Goal: Feedback & Contribution: Submit feedback/report problem

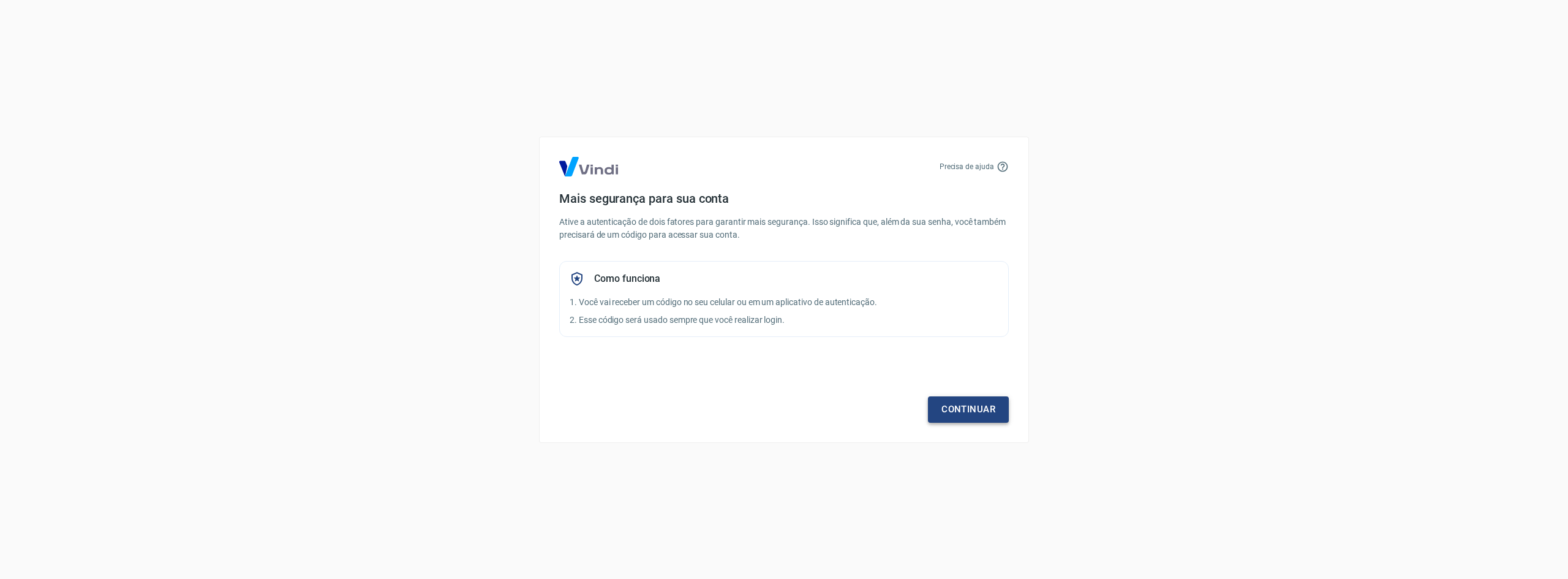
click at [967, 416] on link "Continuar" at bounding box center [969, 410] width 81 height 26
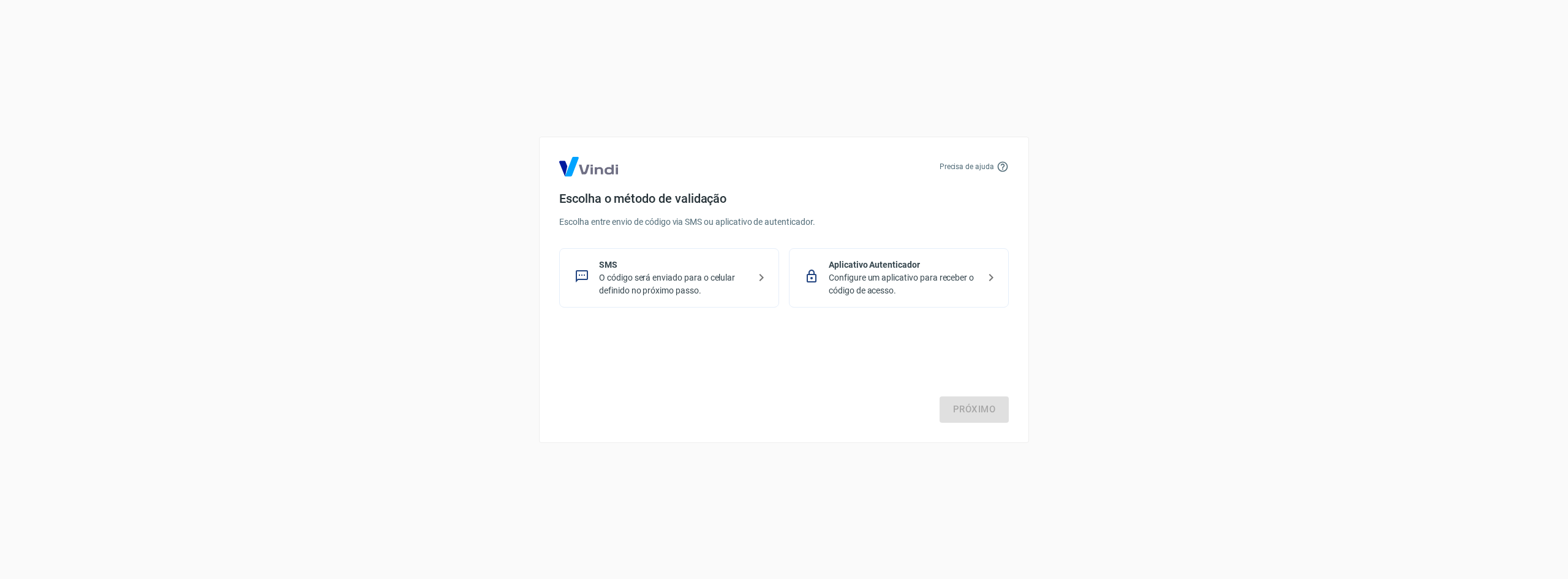
click at [707, 264] on p "SMS" at bounding box center [674, 265] width 150 height 13
click at [992, 415] on link "Próximo" at bounding box center [975, 410] width 69 height 26
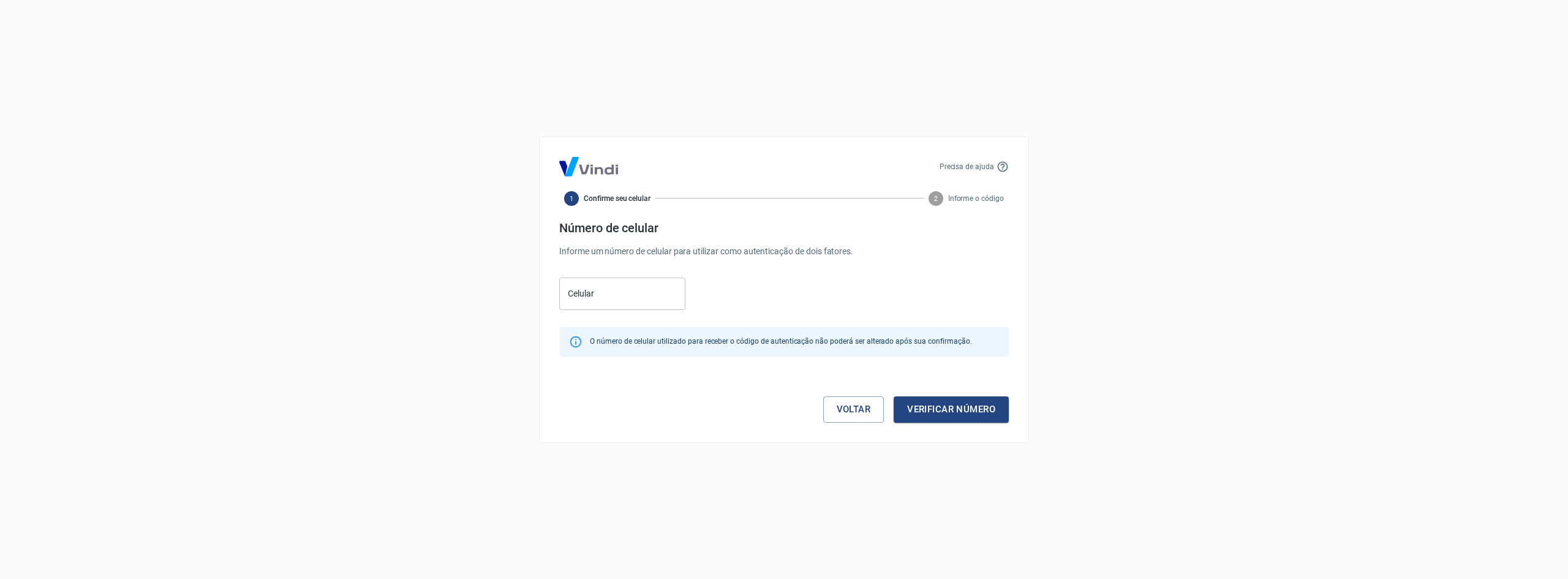
click at [572, 285] on div "Celular Celular" at bounding box center [622, 294] width 126 height 33
paste input "[PHONE_NUMBER]"
click at [586, 293] on input "[PHONE_NUMBER]" at bounding box center [622, 294] width 126 height 33
type input "[PHONE_NUMBER]"
click at [972, 409] on button "Verificar número" at bounding box center [951, 410] width 116 height 26
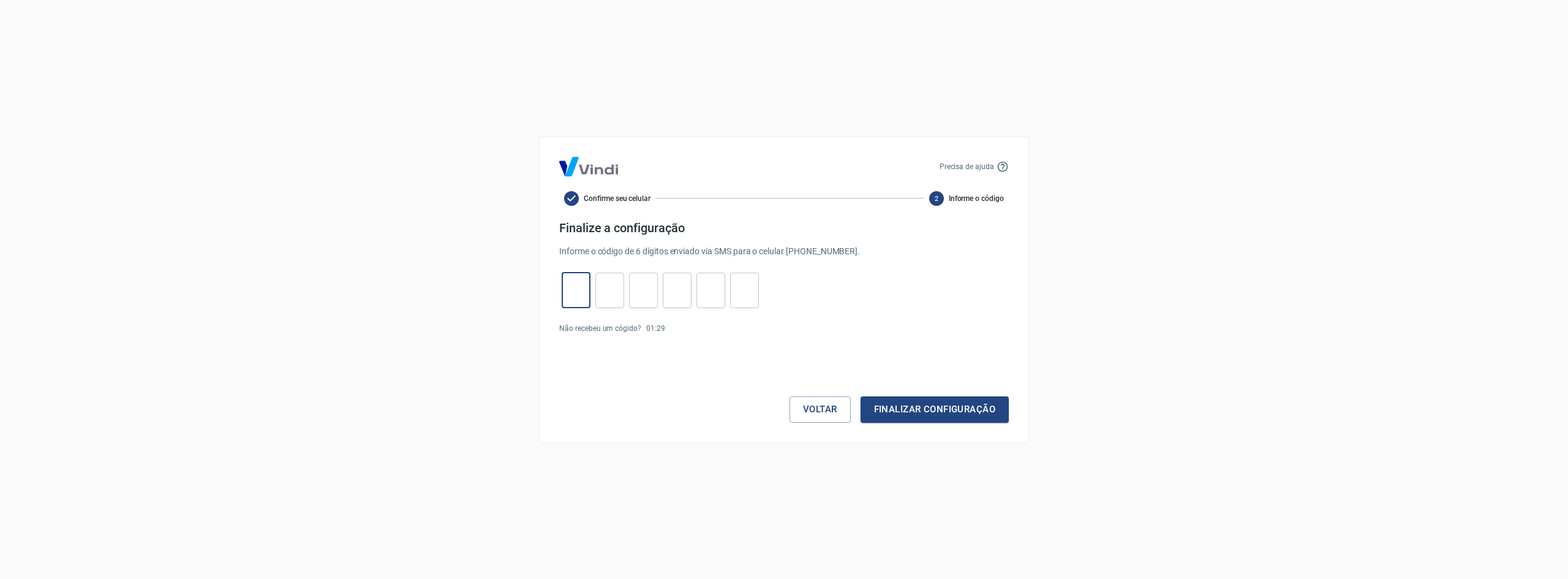
click at [566, 290] on input "tel" at bounding box center [575, 290] width 28 height 27
paste input "3"
type input "3"
type input "7"
type input "4"
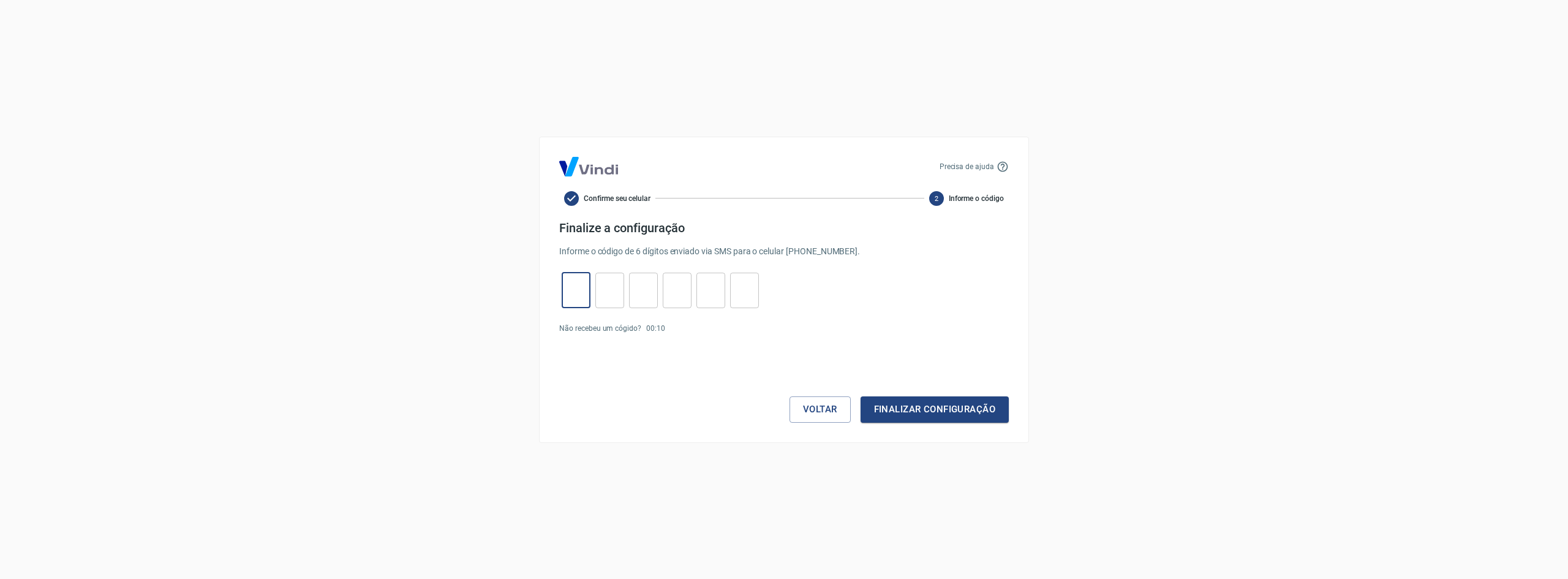
type input "8"
type input "1"
type input "2"
type input "3"
click at [934, 412] on button "Finalizar configuração" at bounding box center [935, 410] width 148 height 26
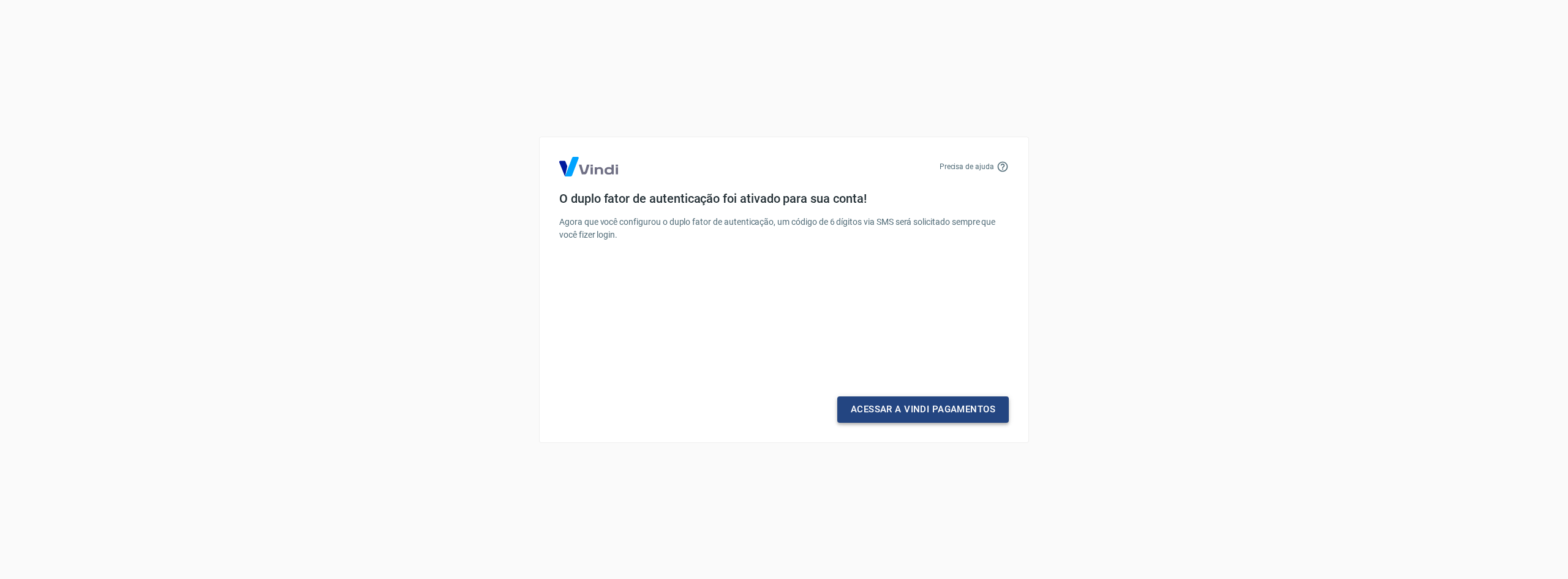
click at [913, 409] on link "Acessar a Vindi Pagamentos" at bounding box center [923, 410] width 172 height 26
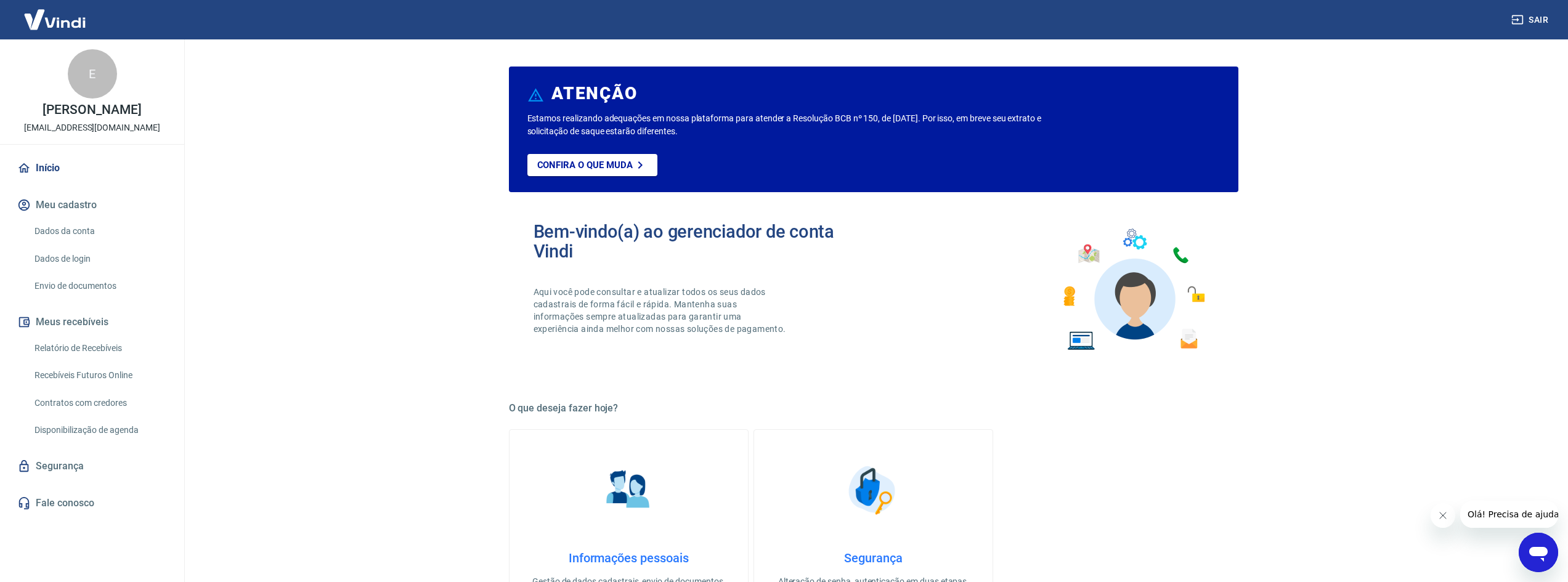
click at [80, 232] on link "Dados da conta" at bounding box center [99, 231] width 140 height 25
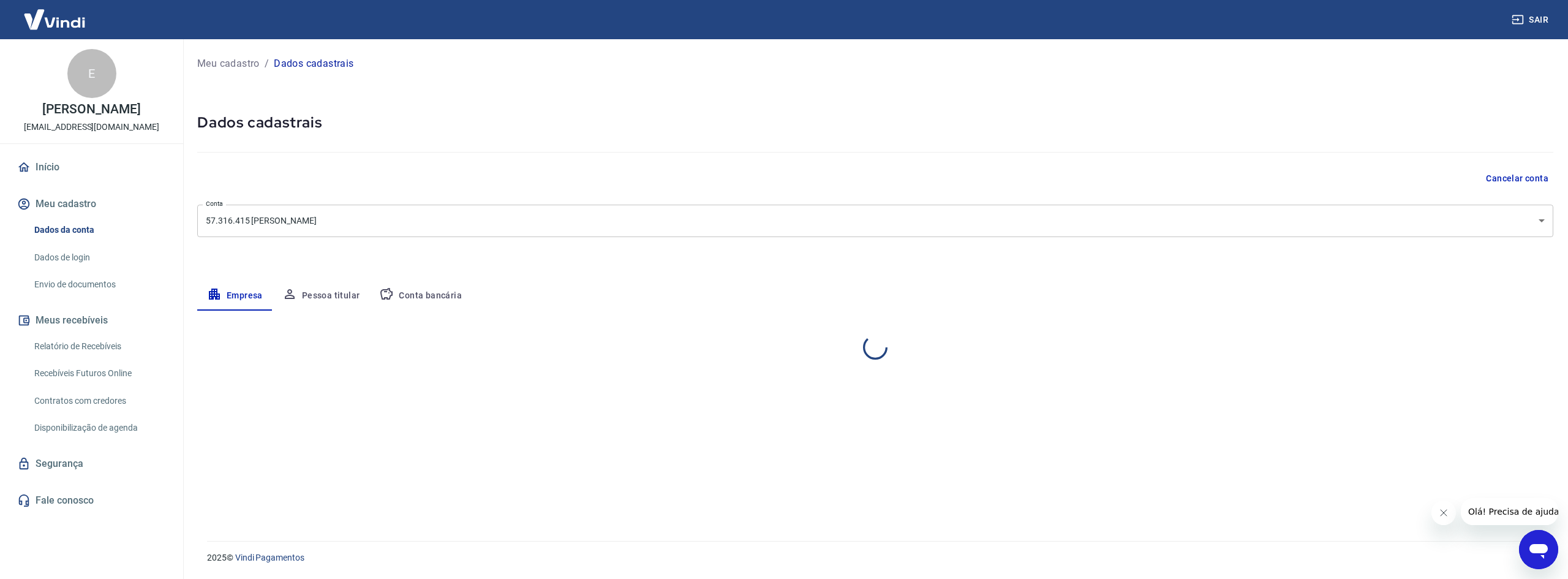
select select "RS"
select select "business"
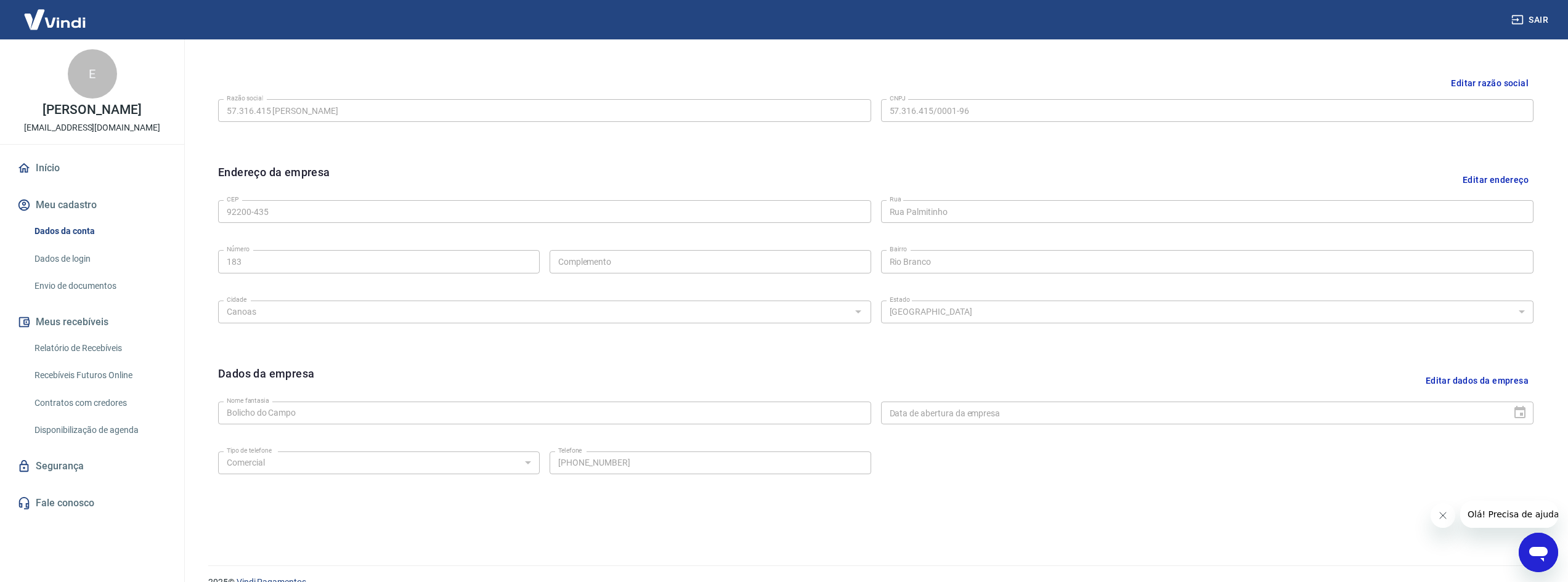
scroll to position [306, 0]
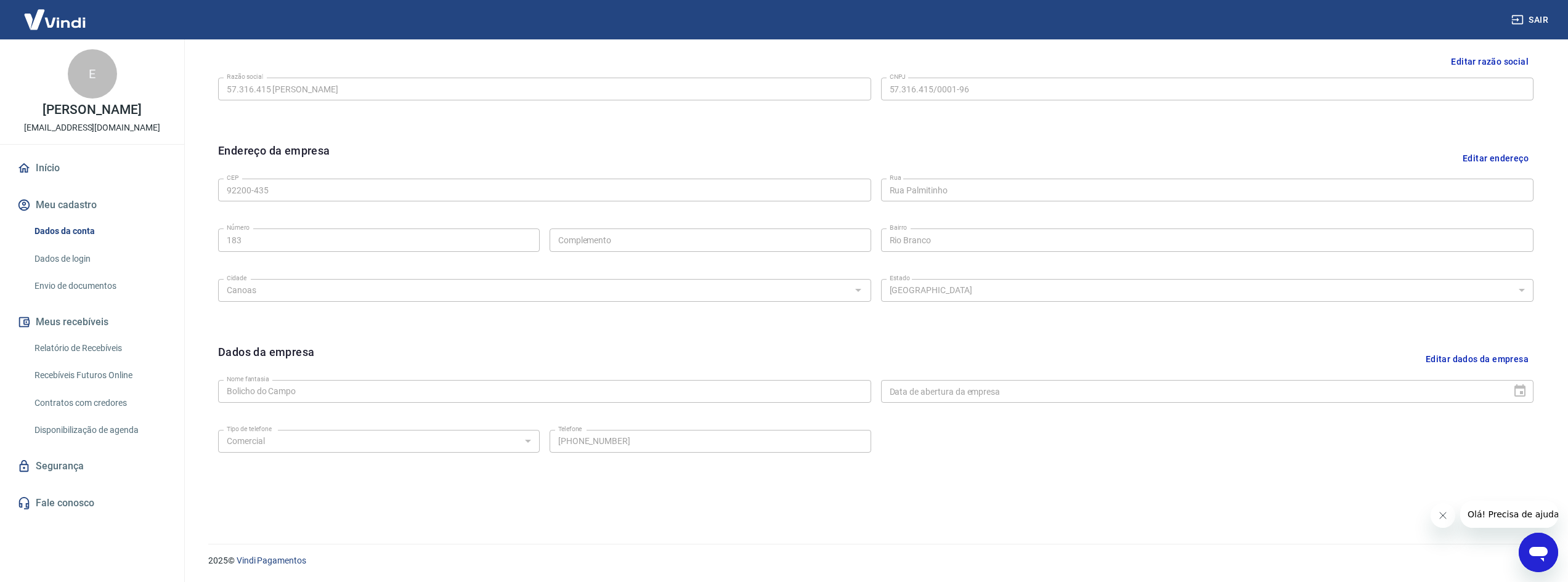
click at [94, 505] on link "Fale conosco" at bounding box center [92, 503] width 154 height 27
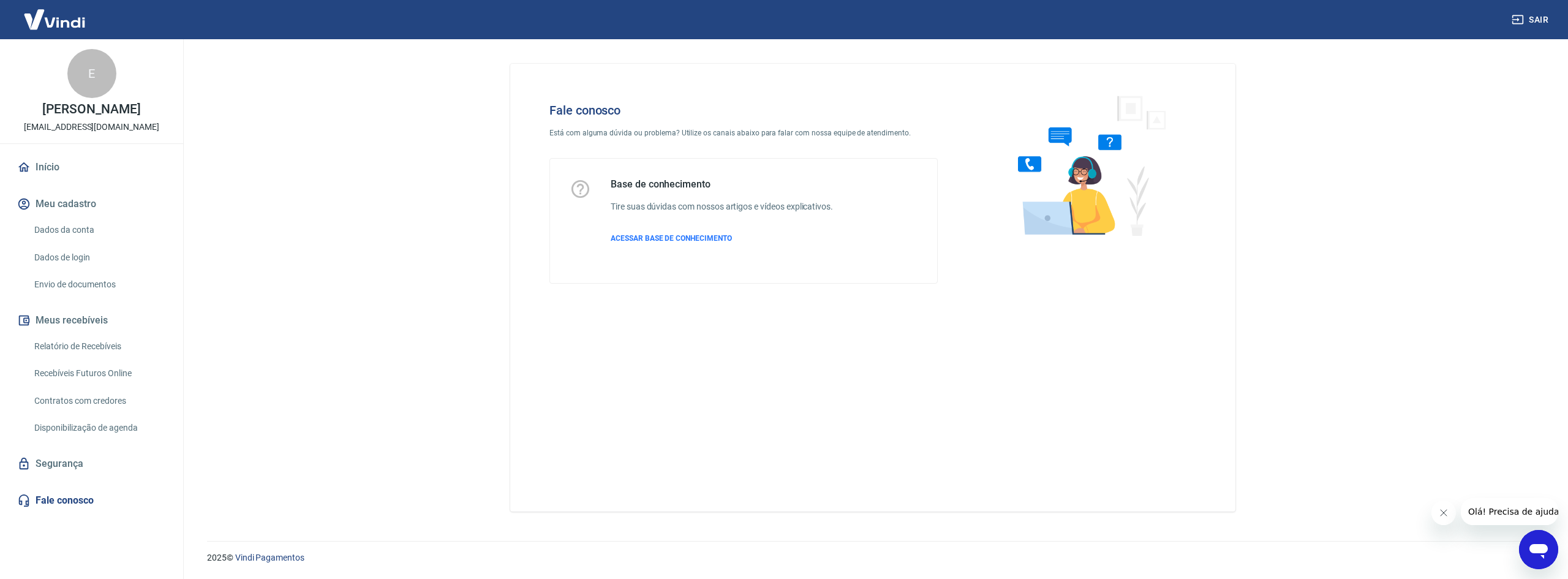
click at [1534, 551] on icon "Abrir janela de mensagens" at bounding box center [1539, 551] width 18 height 15
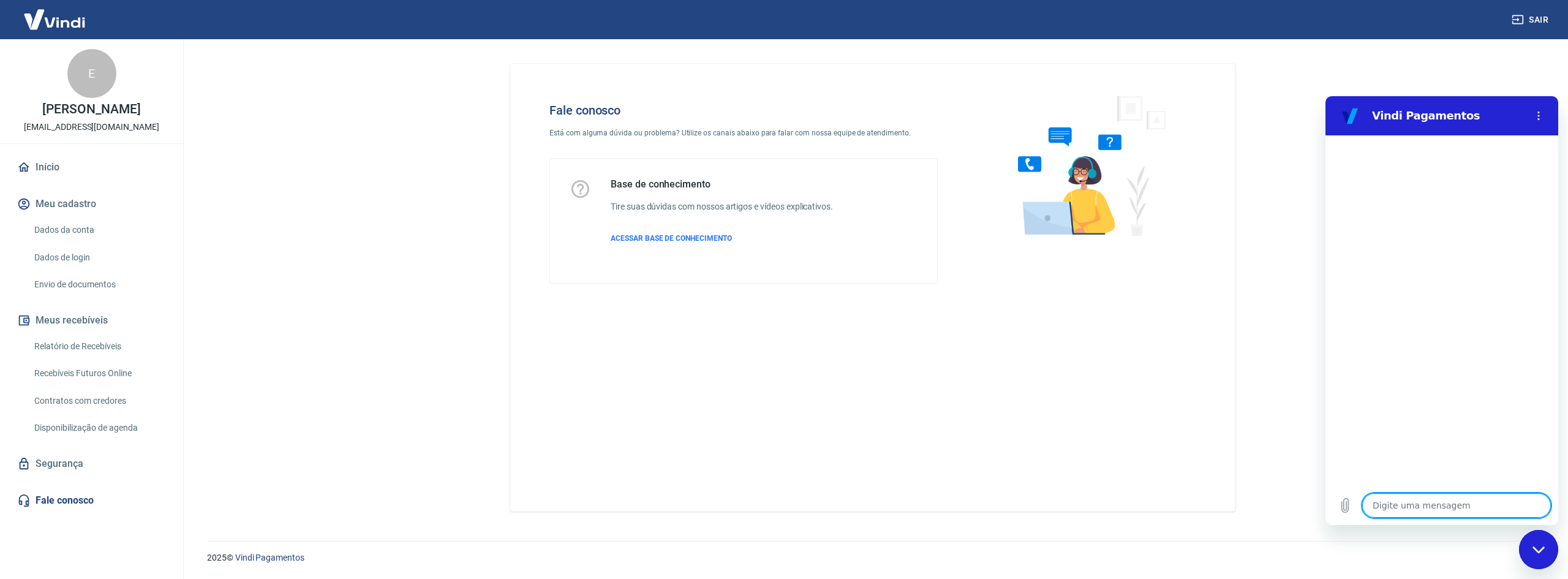
click at [1433, 500] on textarea at bounding box center [1457, 506] width 189 height 24
type textarea "E"
type textarea "x"
type textarea "Es"
type textarea "x"
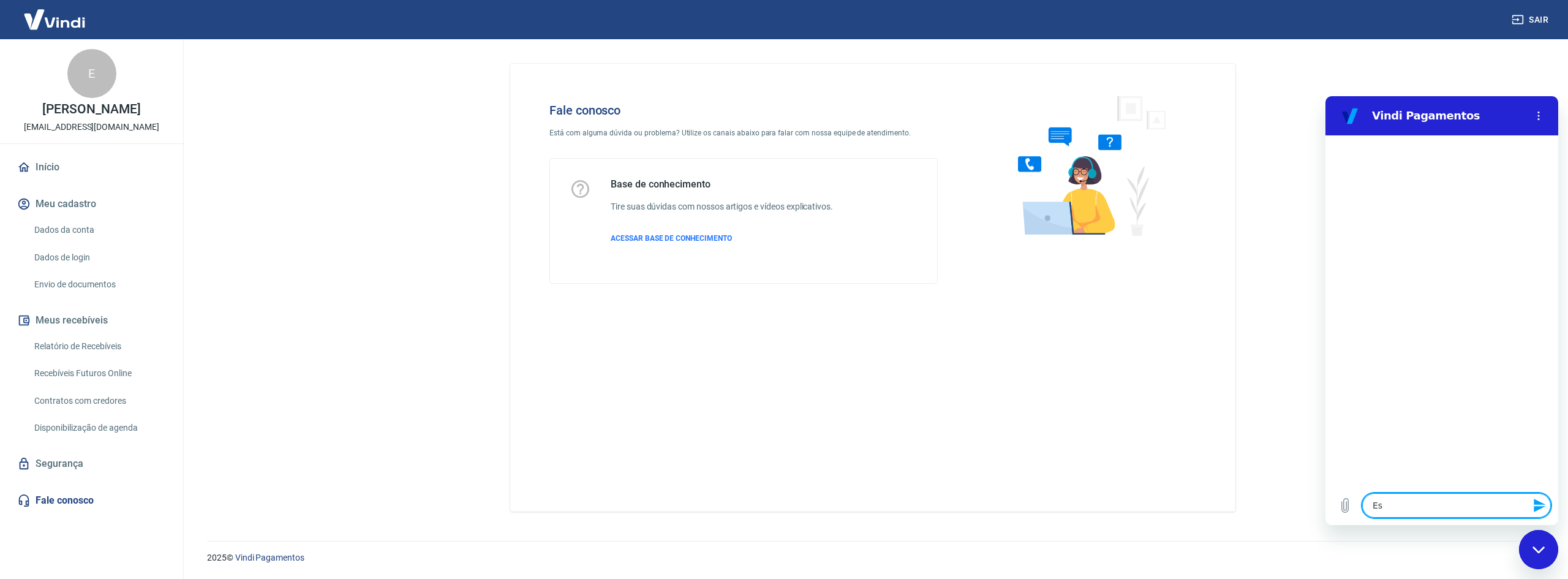
type textarea "Est"
type textarea "x"
type textarea "Esto"
type textarea "x"
type textarea "Estou"
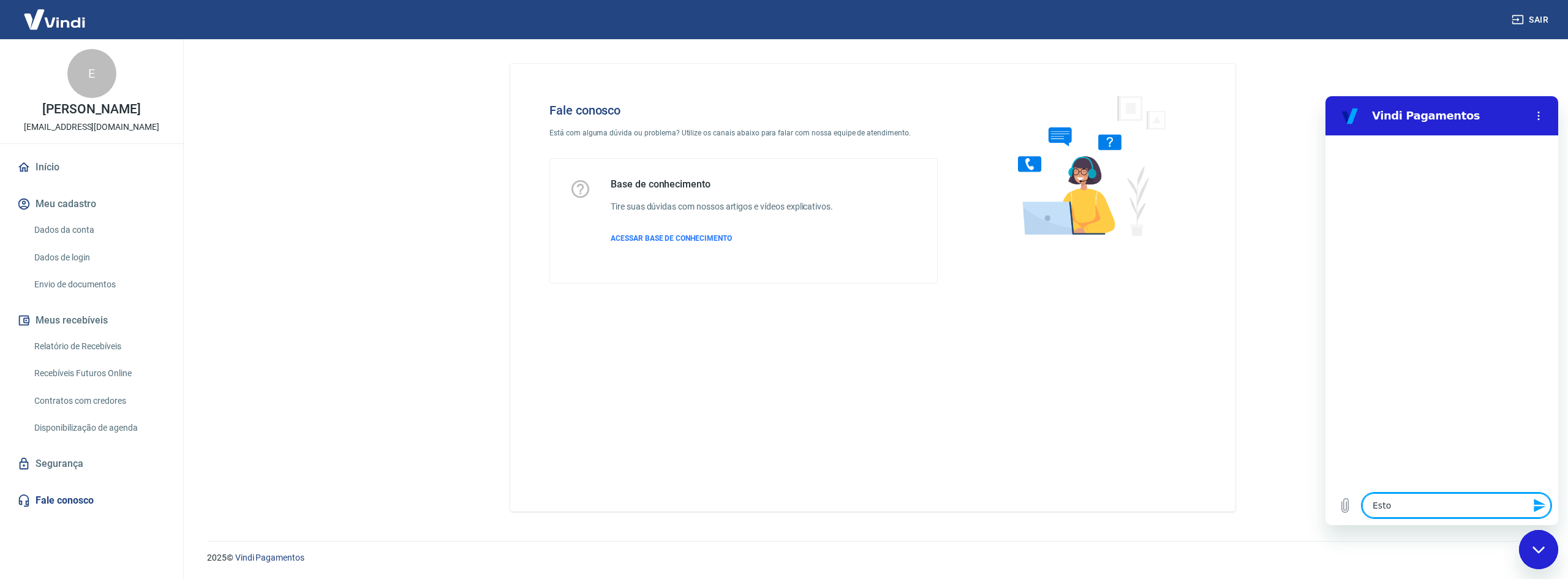
type textarea "x"
type textarea "Estou"
type textarea "x"
type textarea "Estou t"
type textarea "x"
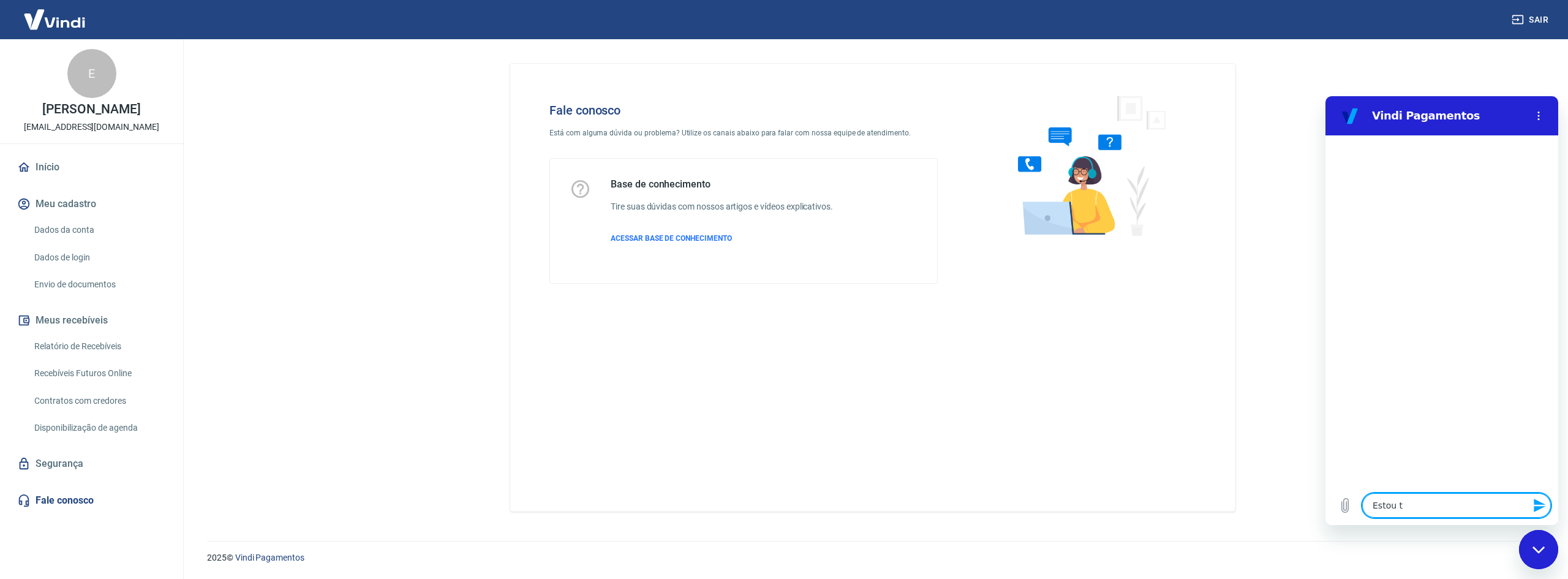
type textarea "Estou te"
type textarea "x"
type textarea "Estou ten"
type textarea "x"
type textarea "Estou tend"
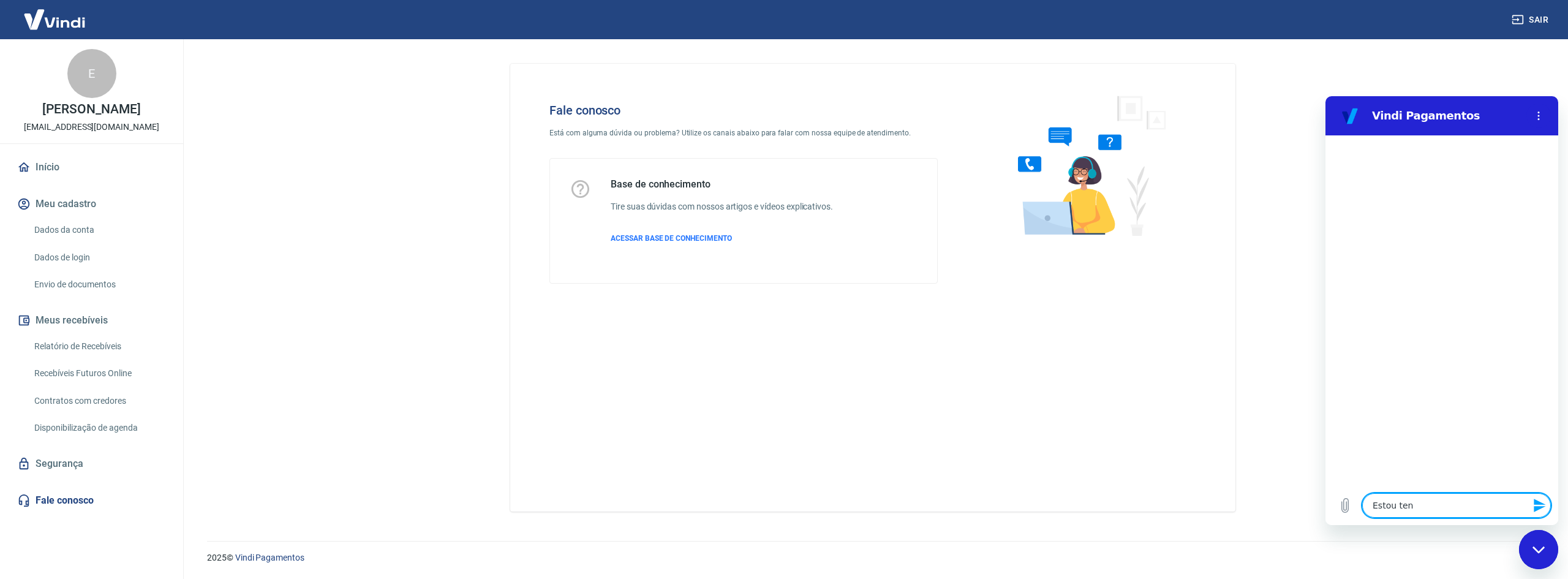
type textarea "x"
type textarea "Estou tendo"
type textarea "x"
type textarea "Estou tendo"
type textarea "x"
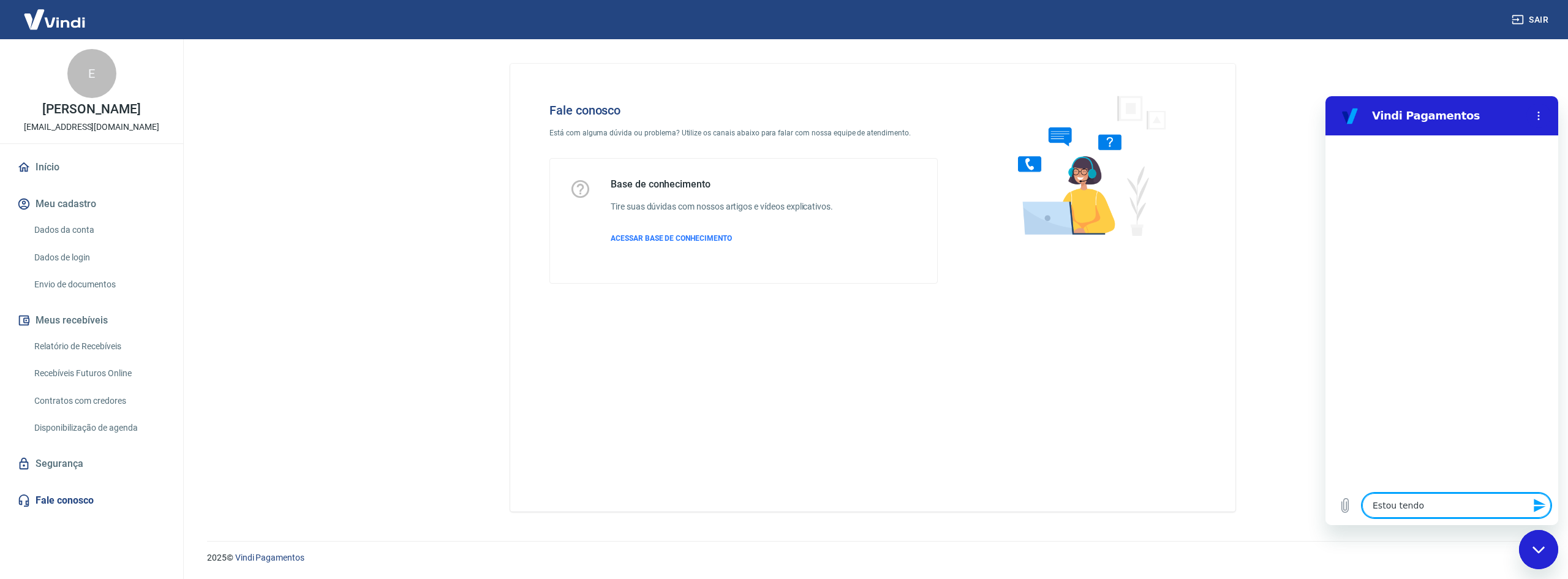
type textarea "Estou tendo u"
type textarea "x"
type textarea "Estou tendo um"
type textarea "x"
type textarea "Estou tendo um"
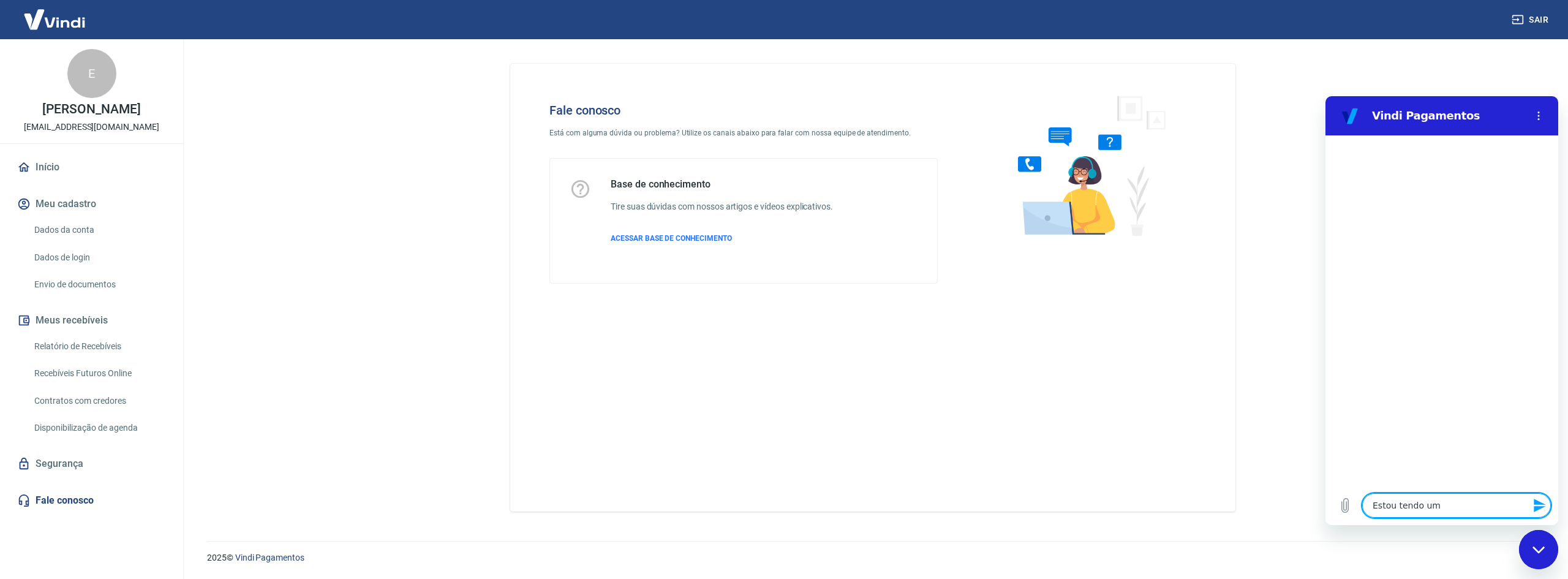
type textarea "x"
type textarea "Estou tendo um p"
type textarea "x"
type textarea "Estou tendo um pr"
type textarea "x"
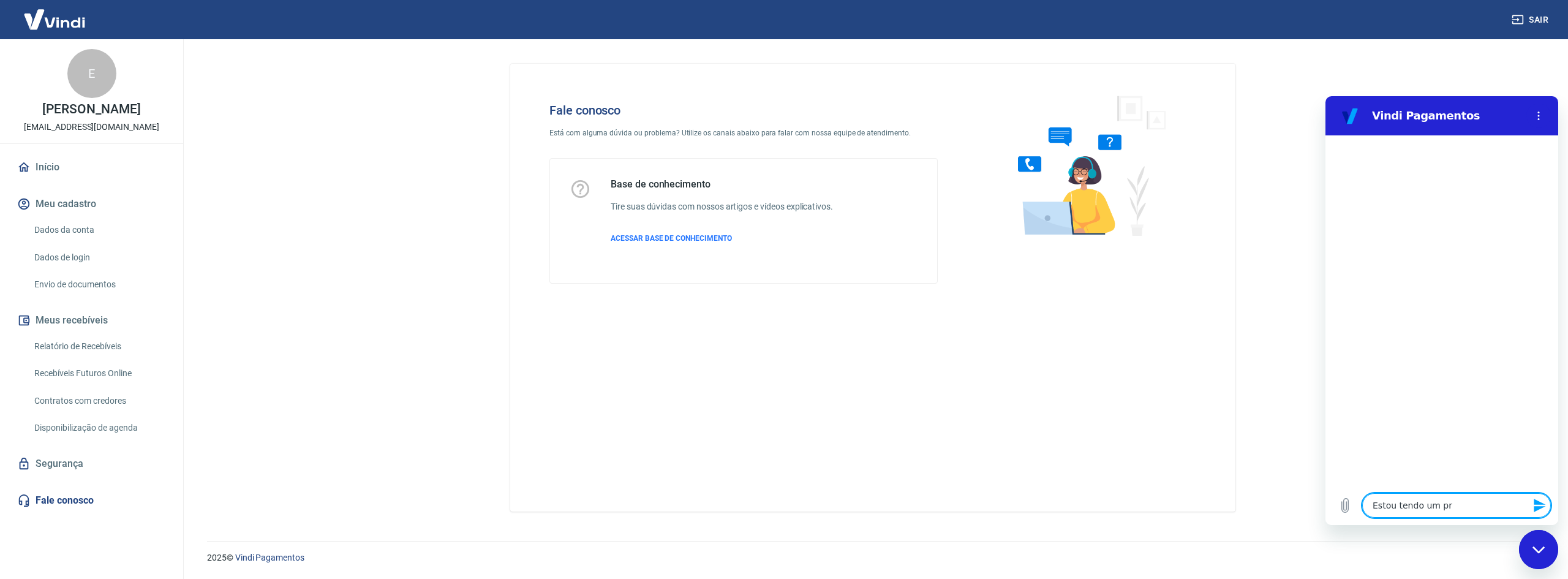
type textarea "Estou tendo um pro"
type textarea "x"
type textarea "Estou tendo um prob"
type textarea "x"
type textarea "Estou tendo um probl"
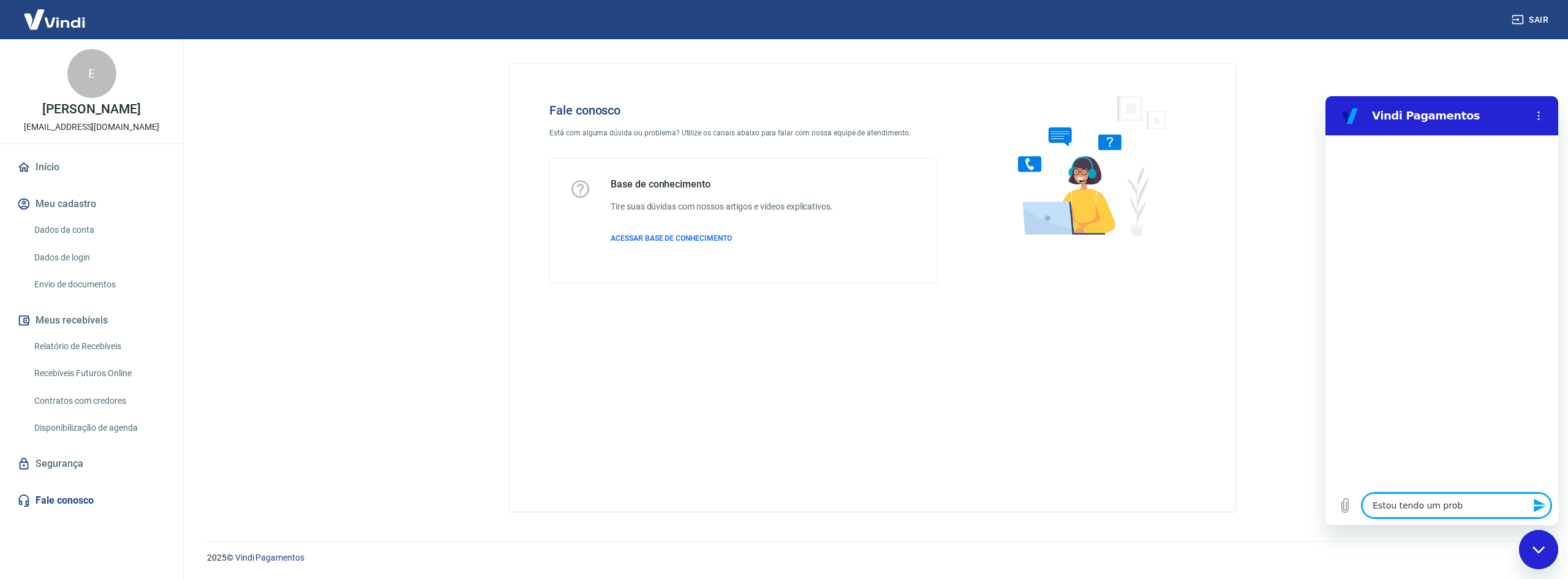
type textarea "x"
type textarea "Estou tendo um proble"
type textarea "x"
type textarea "Estou tendo um problem"
type textarea "x"
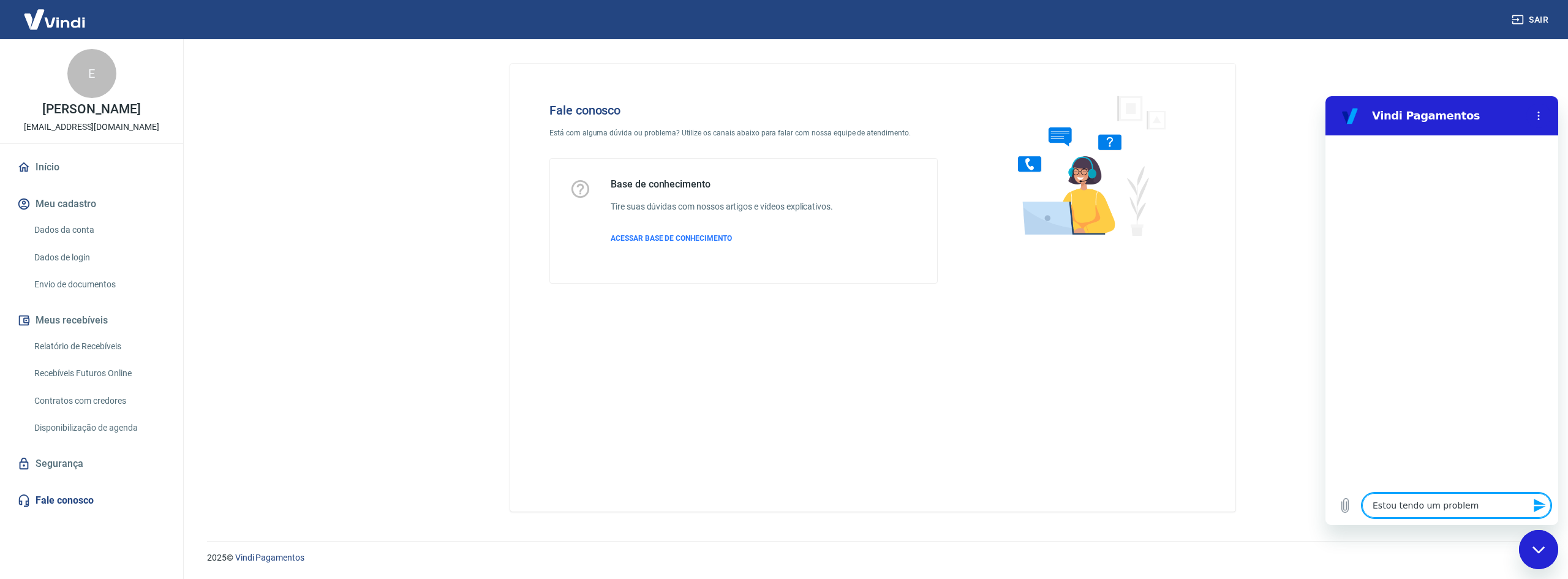
type textarea "Estou tendo um problema"
type textarea "x"
type textarea "Estou tendo um problema"
type textarea "x"
type textarea "Estou tendo um problema n"
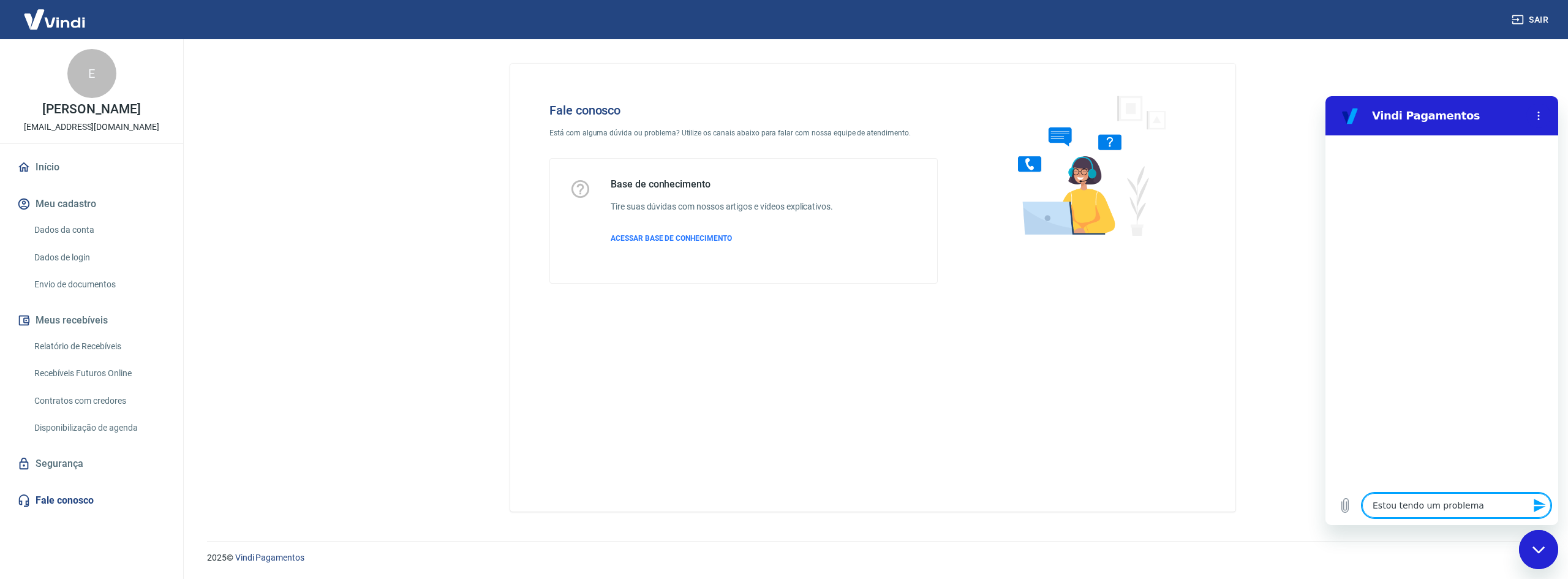
type textarea "x"
type textarea "Estou tendo um problema na"
type textarea "x"
type textarea "Estou tendo um problema na"
type textarea "x"
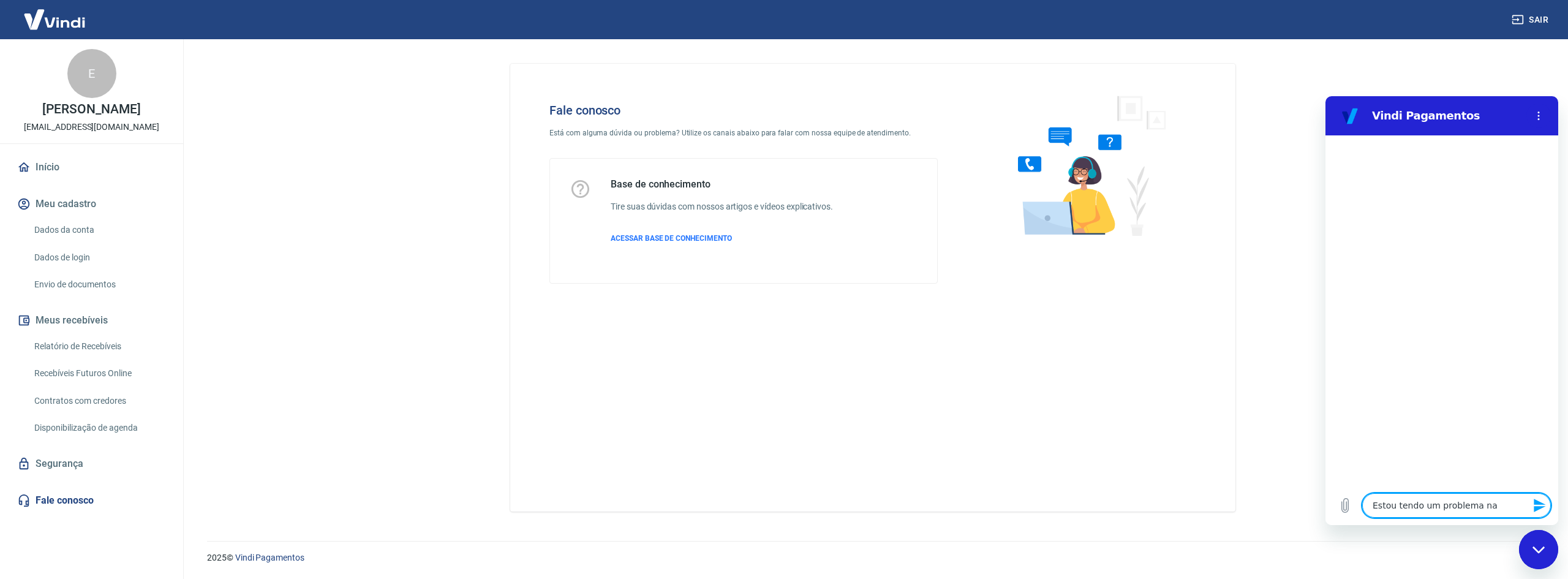
type textarea "Estou tendo um problema na c"
type textarea "x"
type textarea "Estou tendo um problema na co"
type textarea "x"
type textarea "Estou tendo um problema na con"
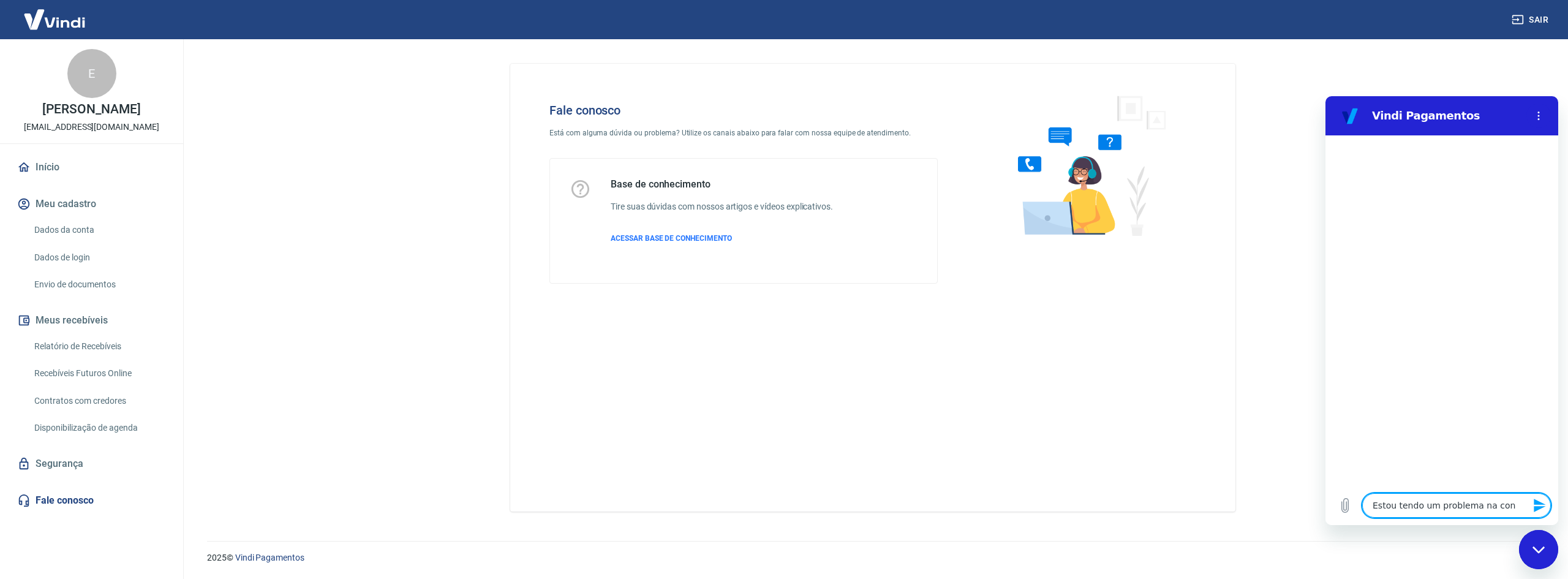
type textarea "x"
type textarea "Estou tendo um problema na conf"
type textarea "x"
type textarea "Estou tendo um problema na confi"
type textarea "x"
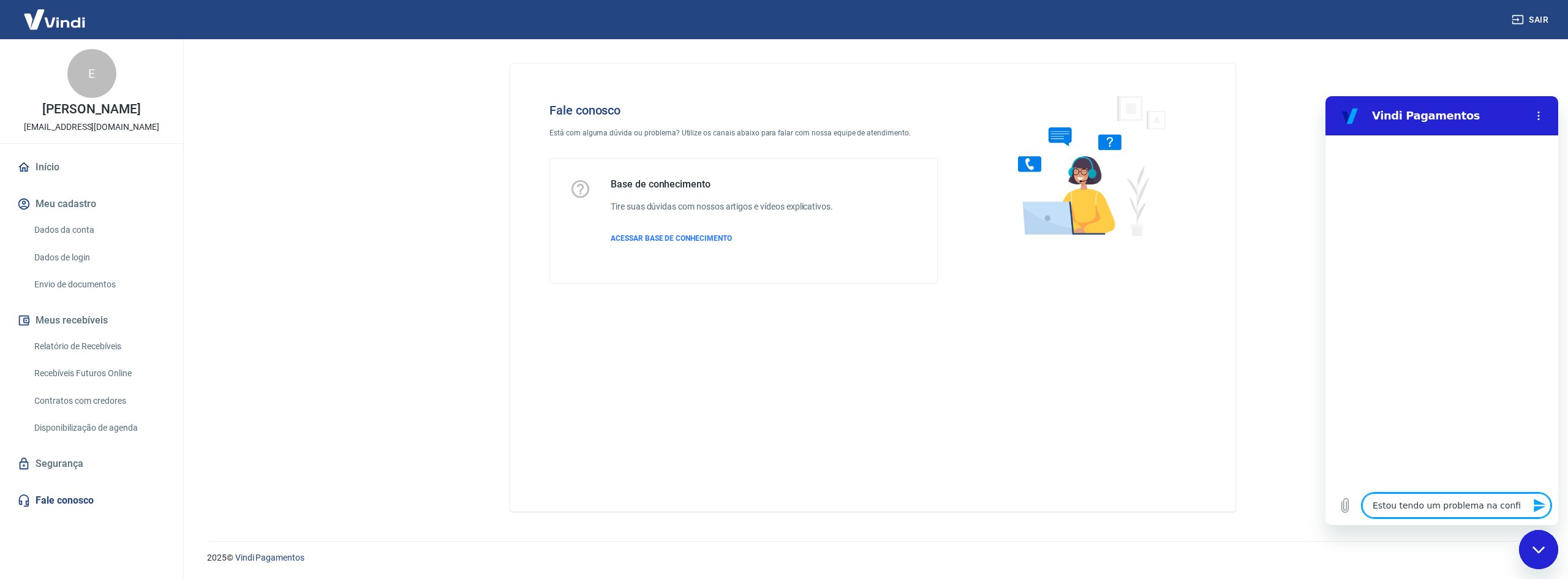
type textarea "Estou tendo um problema na config"
type textarea "x"
type textarea "Estou tendo um problema na configu"
type textarea "x"
type textarea "Estou tendo um problema na configur"
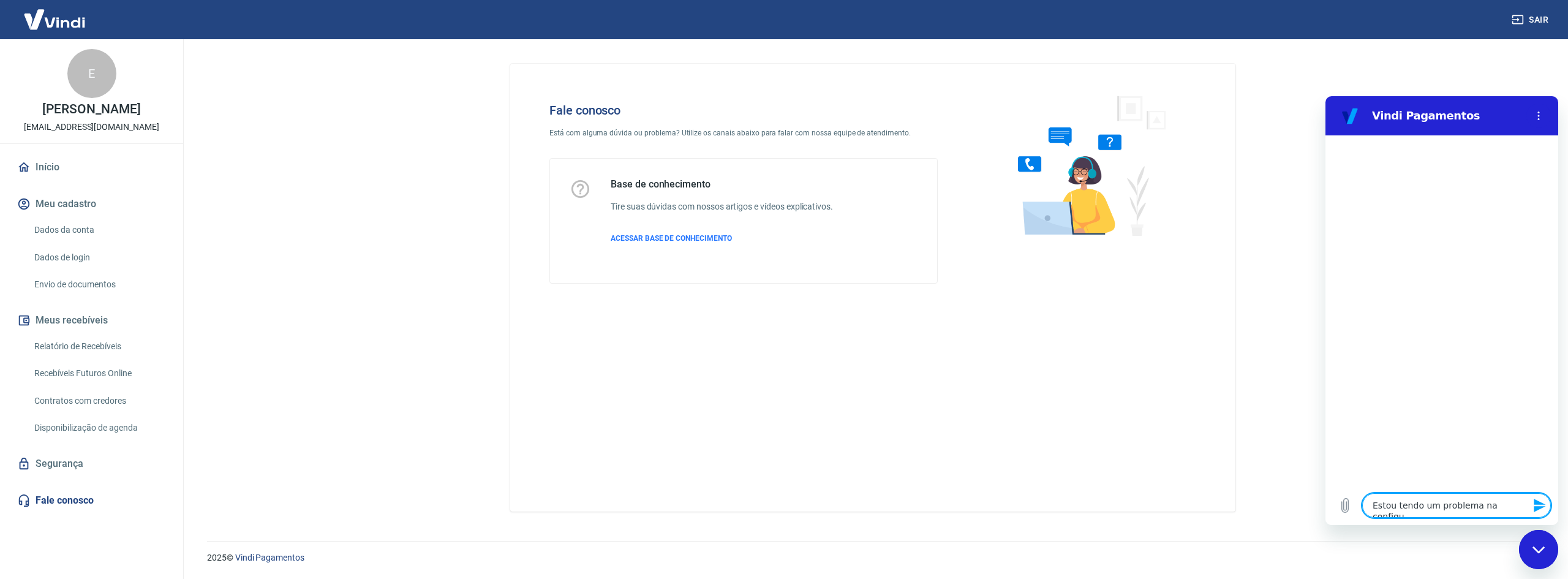
type textarea "x"
type textarea "Estou tendo um problema na configura"
type textarea "x"
type textarea "Estou tendo um problema na configuraç"
type textarea "x"
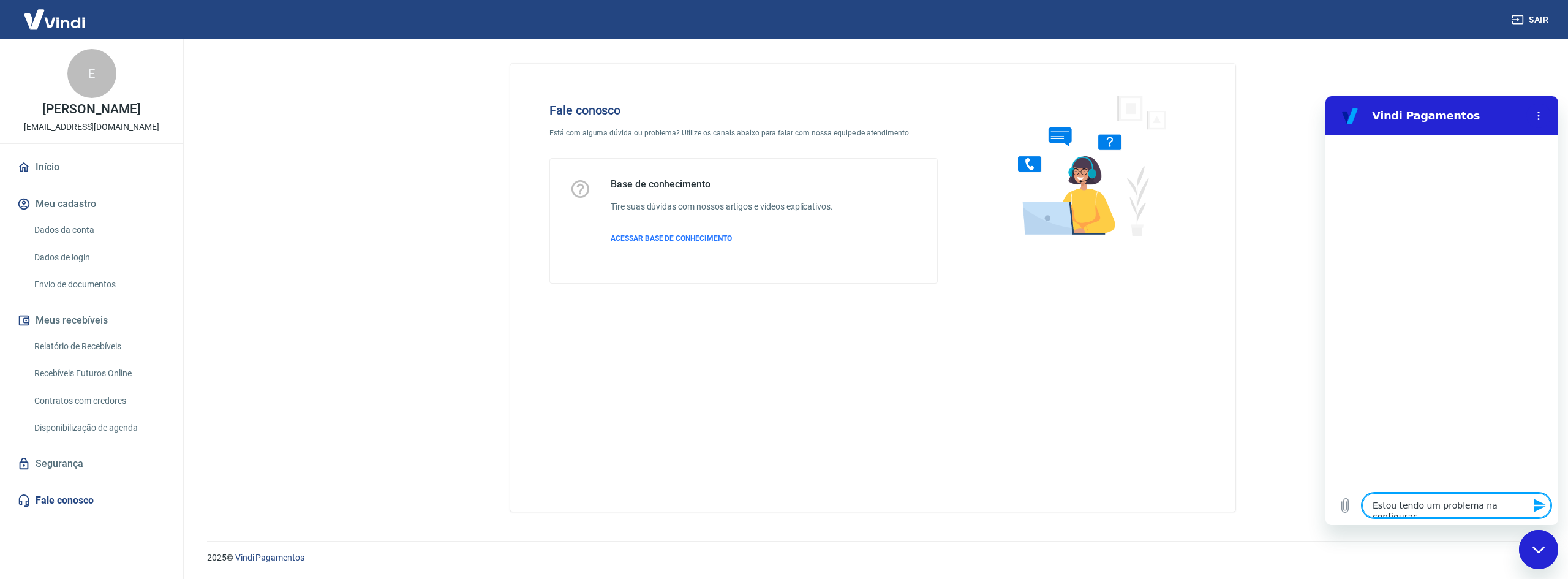
type textarea "Estou tendo um problema na configuraçã"
type textarea "x"
type textarea "Estou tendo um problema na configuração"
type textarea "x"
type textarea "Estou tendo um problema na configuração"
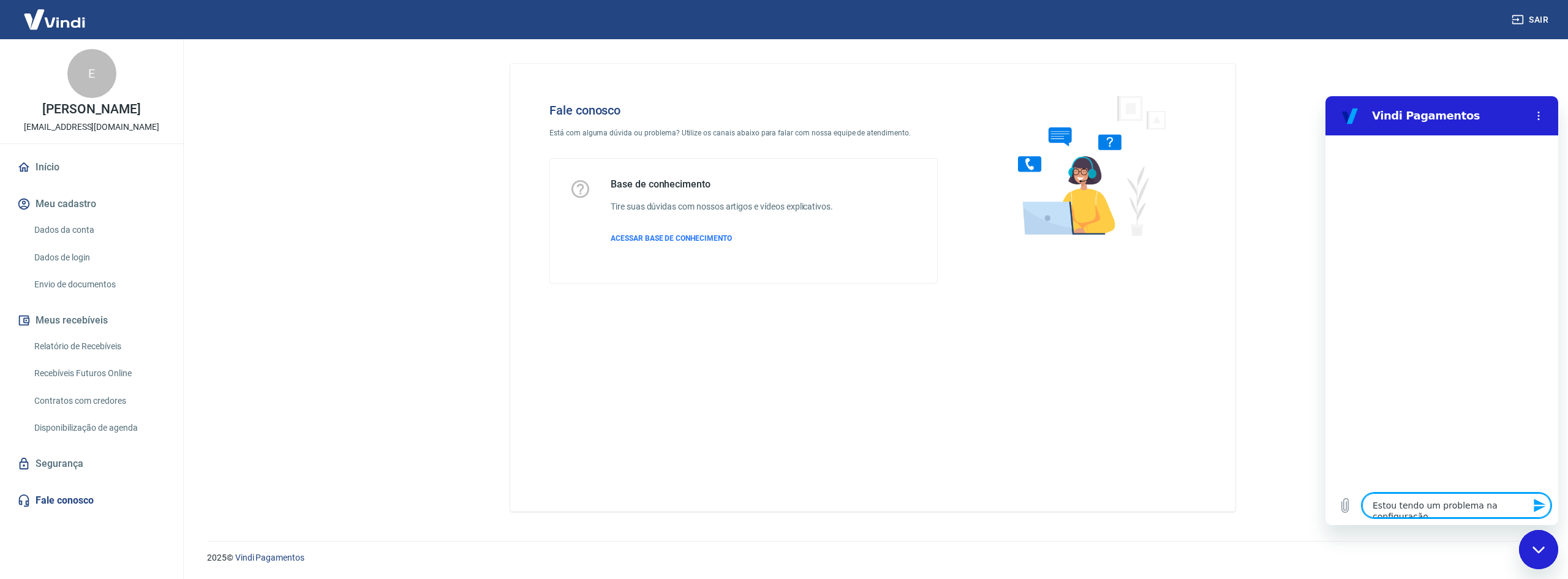
type textarea "x"
type textarea "Estou tendo um problema na configuração d"
type textarea "x"
type textarea "Estou tendo um problema na configuração da"
type textarea "x"
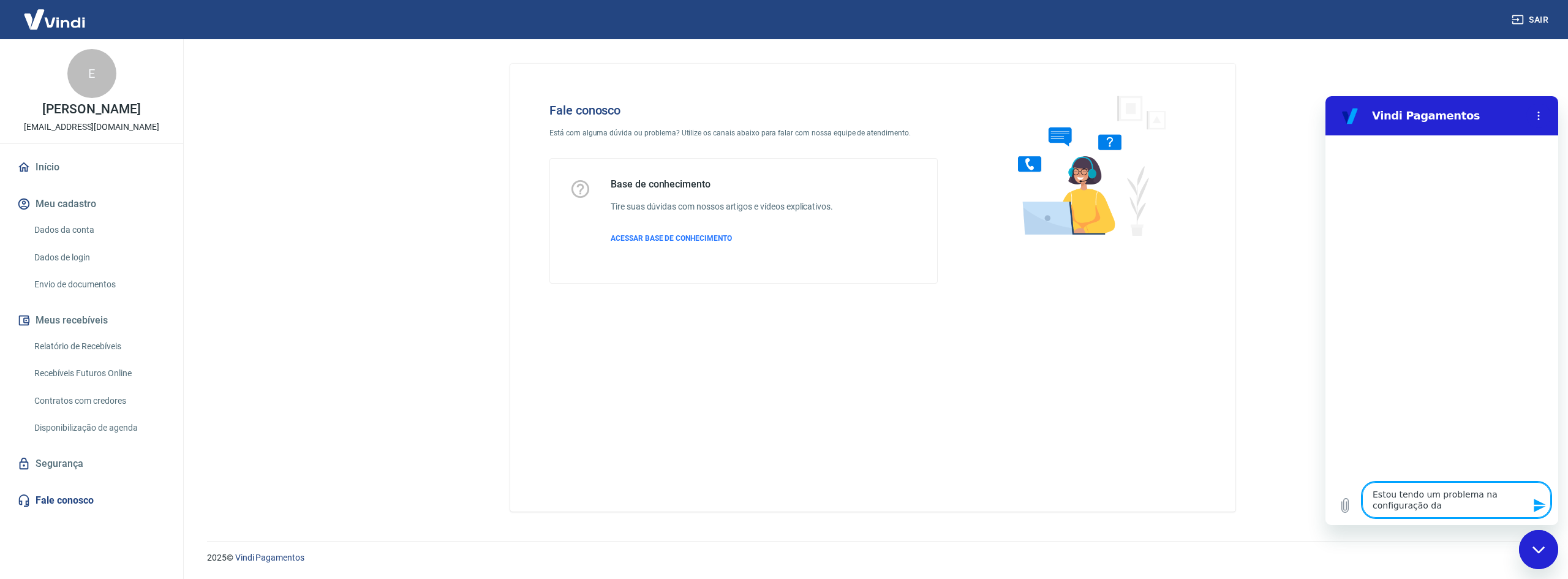
type textarea "Estou tendo um problema na configuração d"
type textarea "x"
type textarea "Estou tendo um problema na configuração do"
type textarea "x"
type textarea "Estou tendo um problema na configuração dos"
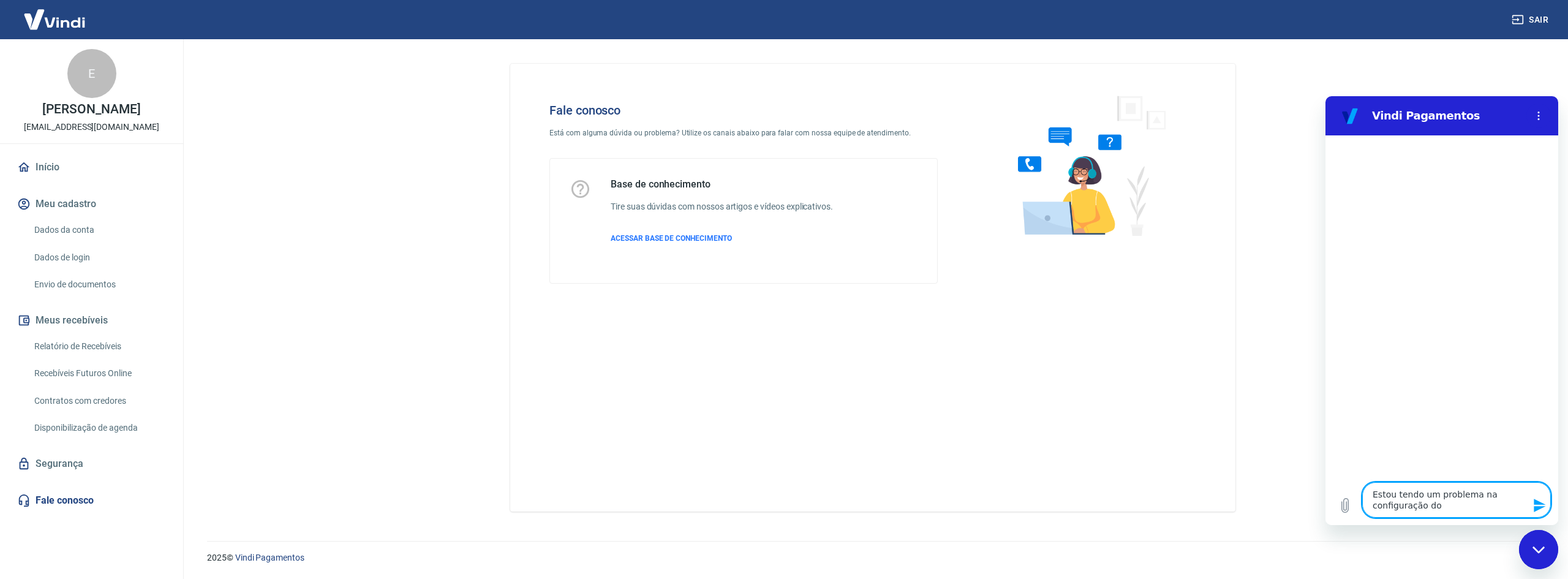
type textarea "x"
type textarea "Estou tendo um problema na configuração dos"
type textarea "x"
type textarea "Estou tendo um problema na configuração dos d"
type textarea "x"
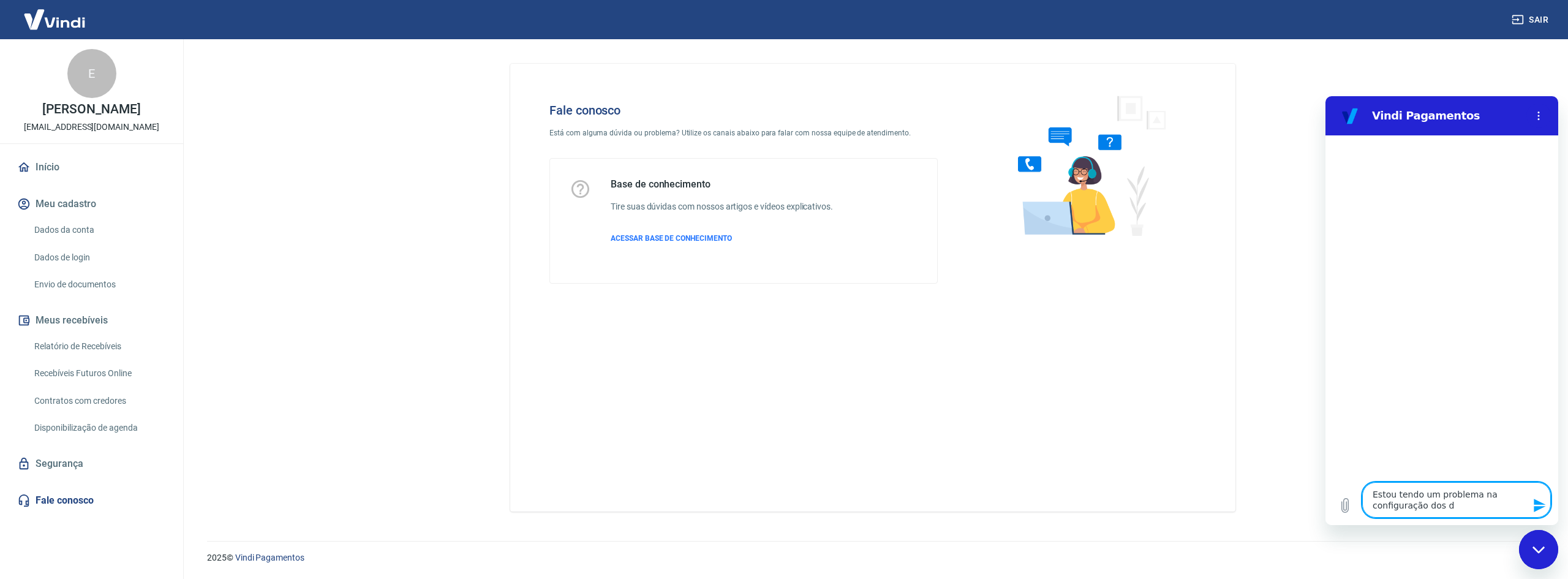
type textarea "Estou tendo um problema na configuração dos da"
type textarea "x"
type textarea "Estou tendo um problema na configuração dos dad"
type textarea "x"
type textarea "Estou tendo um problema na configuração dos dado"
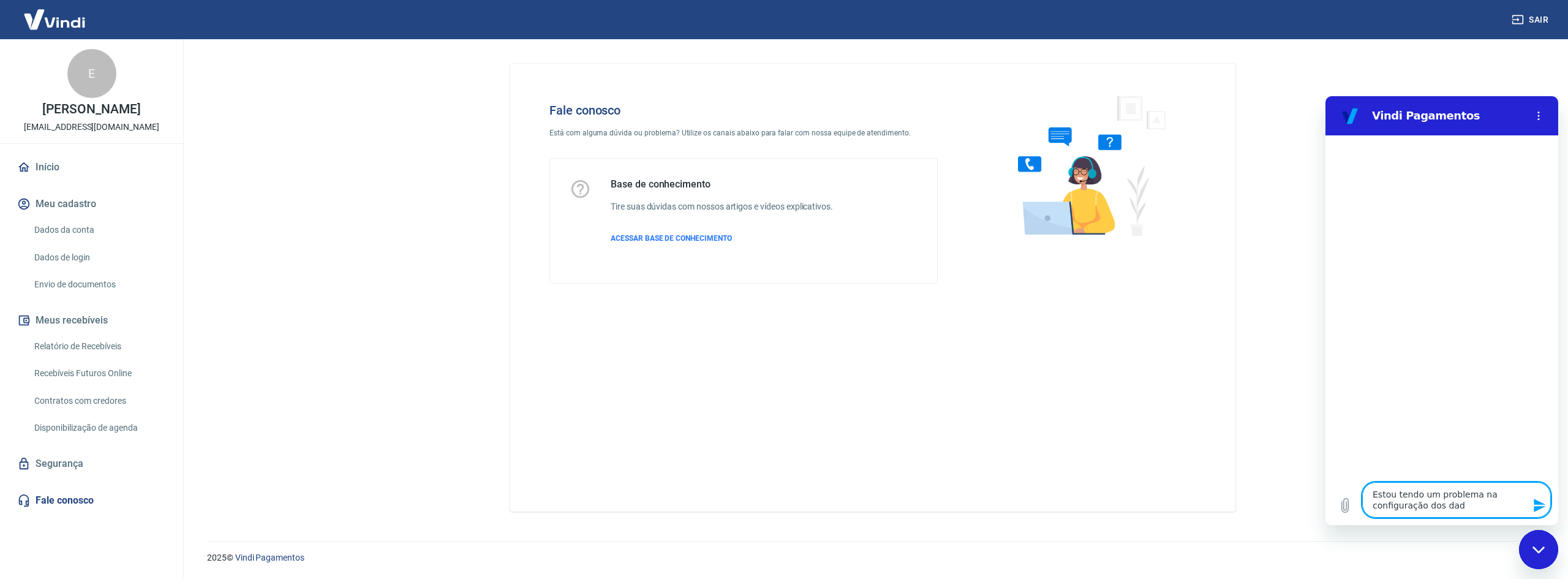
type textarea "x"
type textarea "Estou tendo um problema na configuração dos dados"
type textarea "x"
type textarea "Estou tendo um problema na configuração dos dados"
type textarea "x"
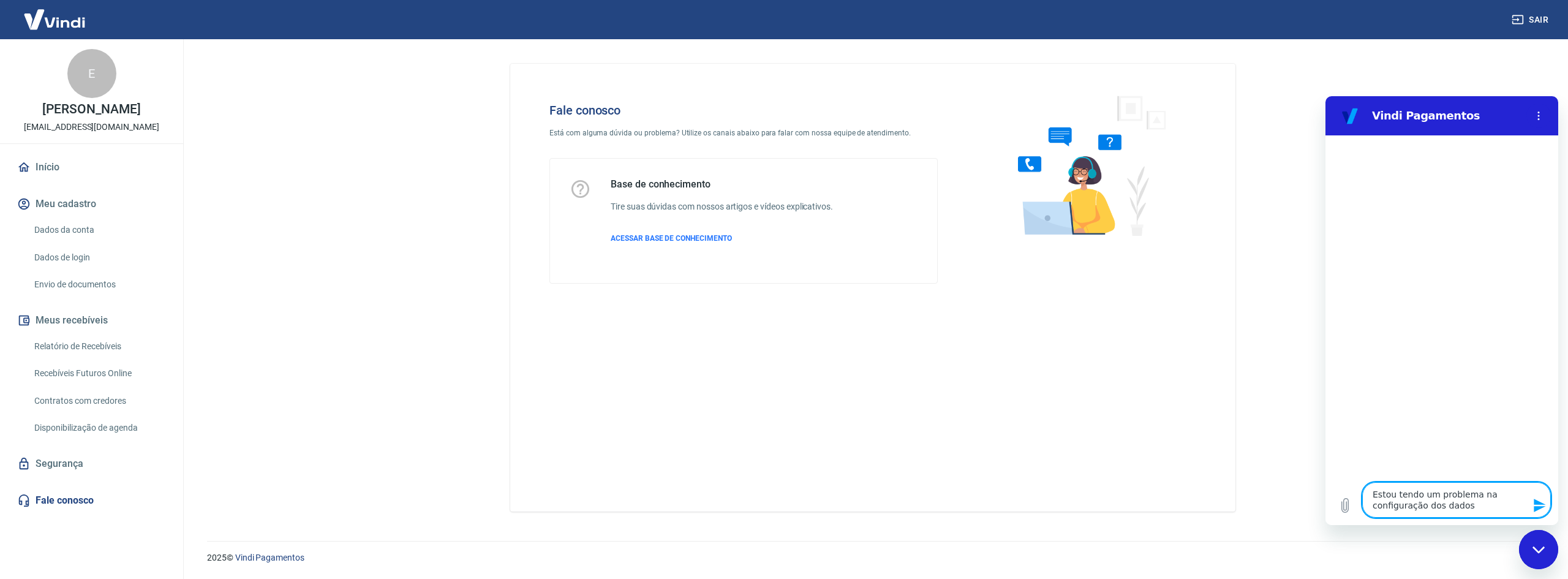
type textarea "Estou tendo um problema na configuração dos dados b"
type textarea "x"
type textarea "Estou tendo um problema na configuração dos dados ba"
type textarea "x"
type textarea "Estou tendo um problema na configuração dos dados ban"
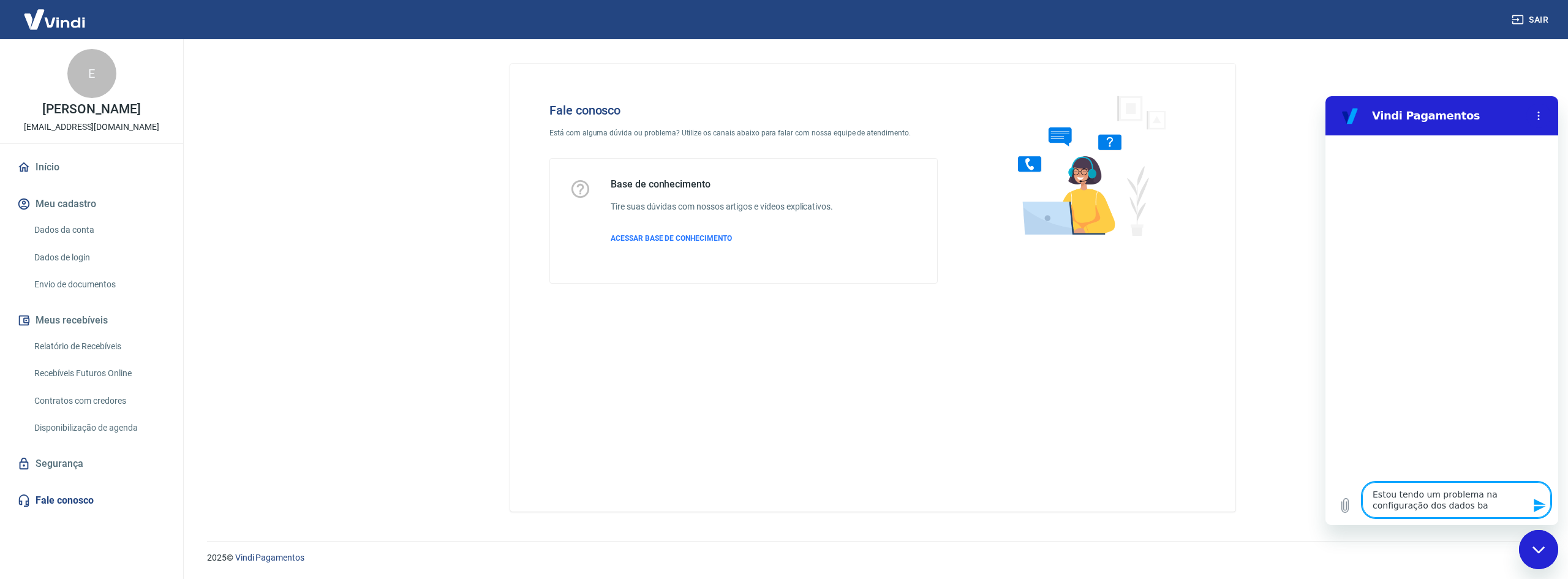
type textarea "x"
type textarea "Estou tendo um problema na configuração dos dados banc"
type textarea "x"
type textarea "Estou tendo um problema na configuração dos dados bancá"
type textarea "x"
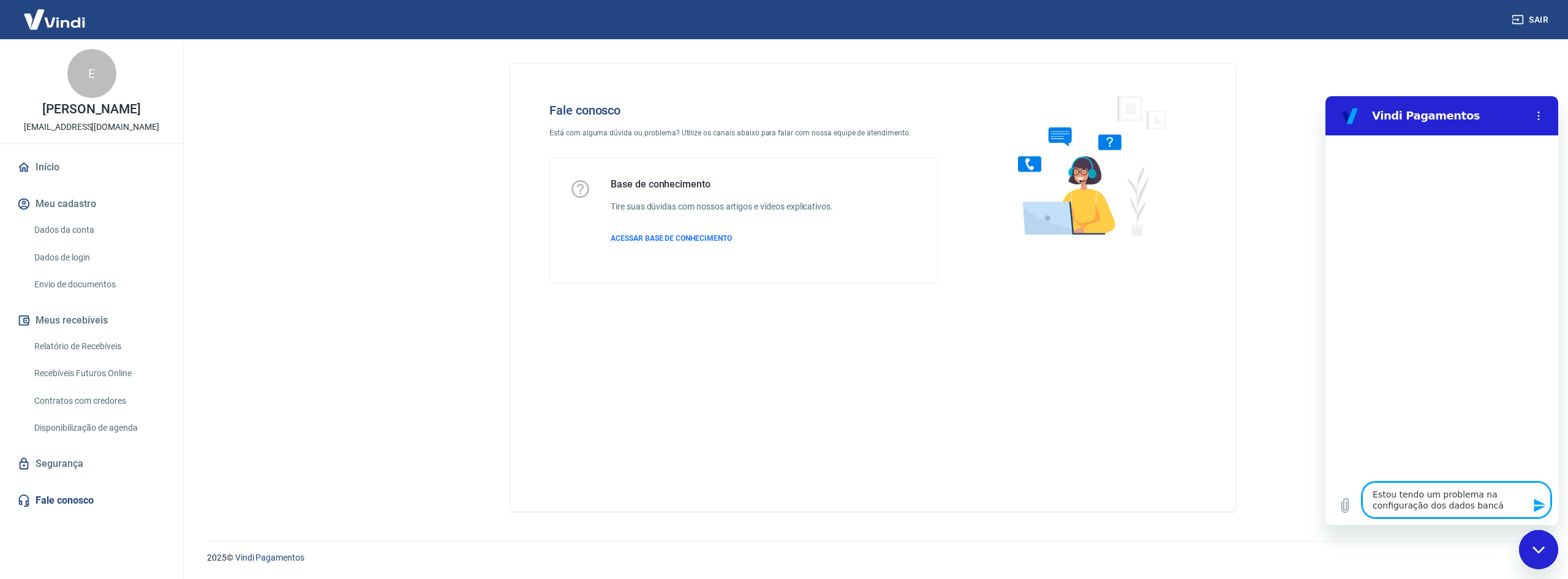
type textarea "Estou tendo um problema na configuração dos dados bancár"
type textarea "x"
type textarea "Estou tendo um problema na configuração dos dados bancári"
type textarea "x"
type textarea "Estou tendo um problema na configuração dos dados bancário"
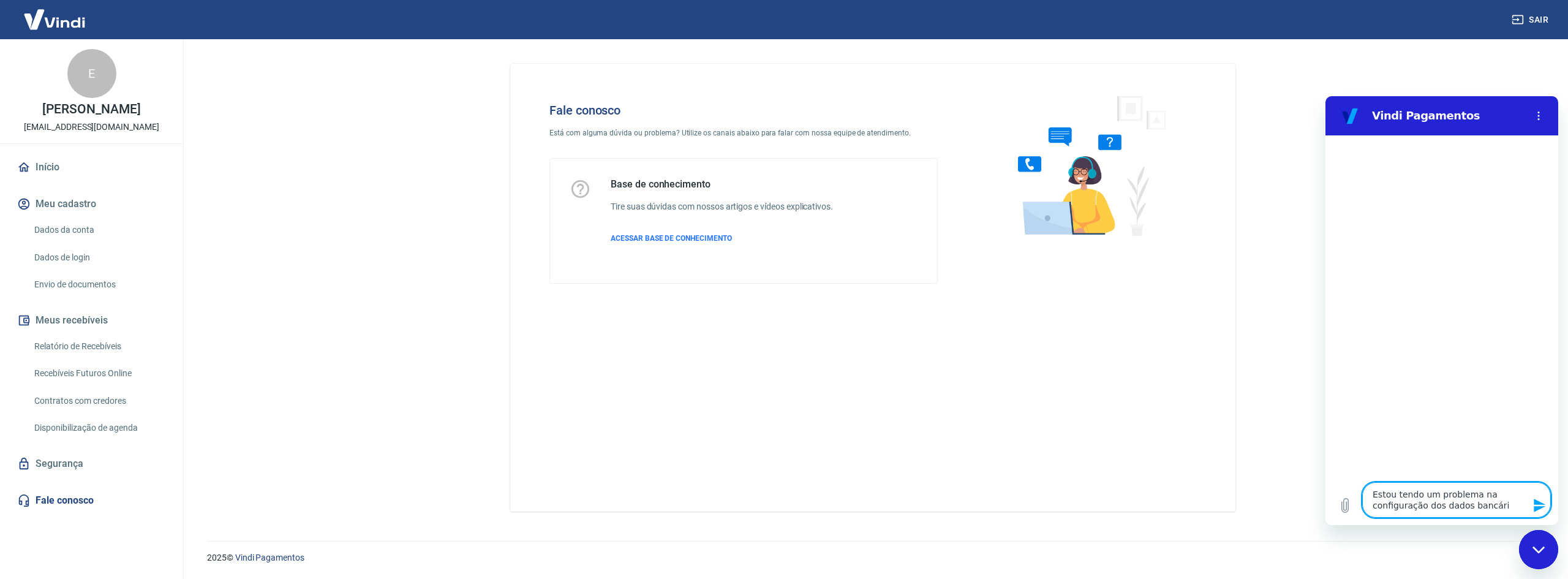
type textarea "x"
type textarea "Estou tendo um problema na configuração dos dados bancários"
type textarea "x"
type textarea "Estou tendo um problema na configuração dos dados bancários"
type textarea "x"
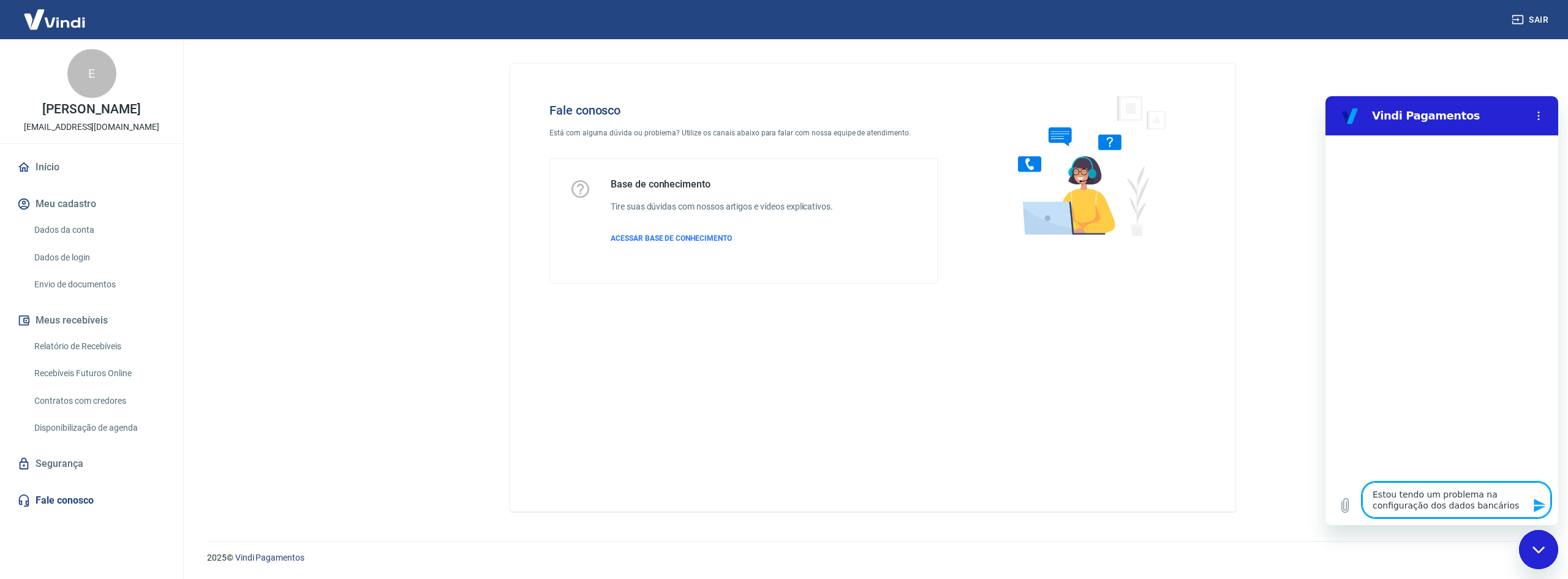
type textarea "Estou tendo um problema na configuração dos dados bancários n"
type textarea "x"
type textarea "Estou tendo um problema na configuração dos dados bancários na"
type textarea "x"
type textarea "Estou tendo um problema na configuração dos dados bancários na"
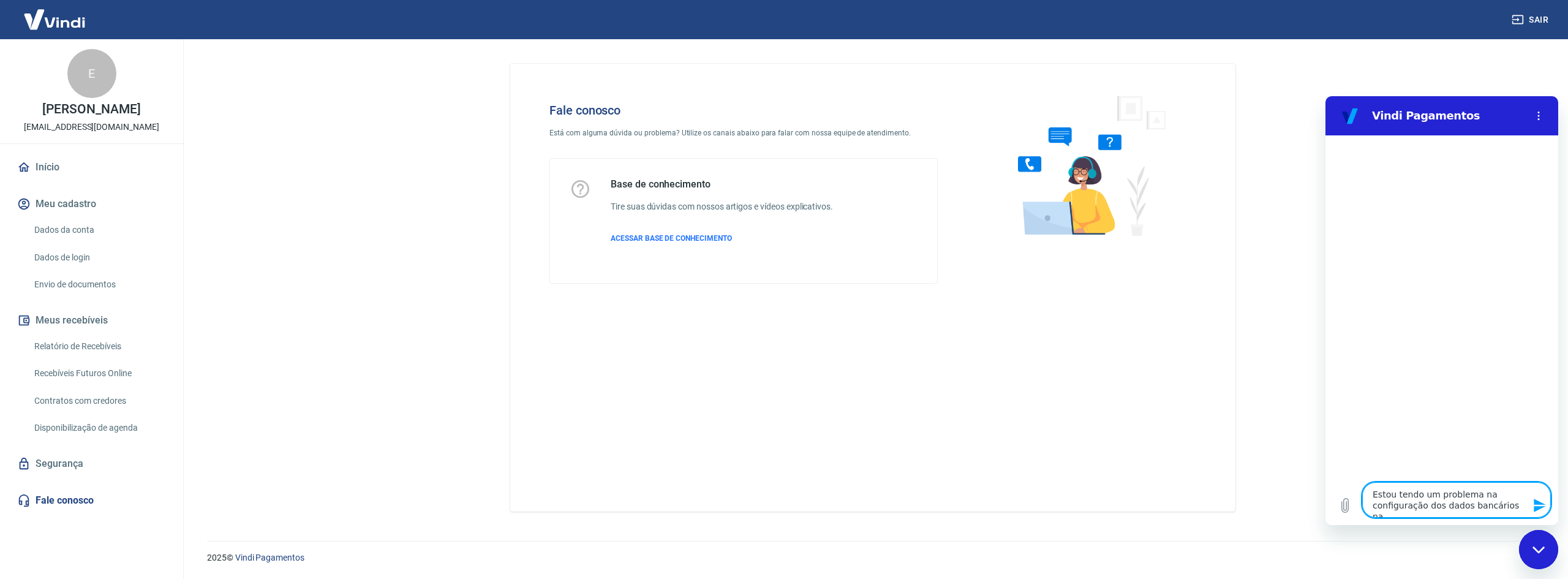
type textarea "x"
type textarea "Estou tendo um problema na configuração dos dados bancários na B"
type textarea "x"
type textarea "Estou tendo um problema na configuração dos dados bancários na Ba"
type textarea "x"
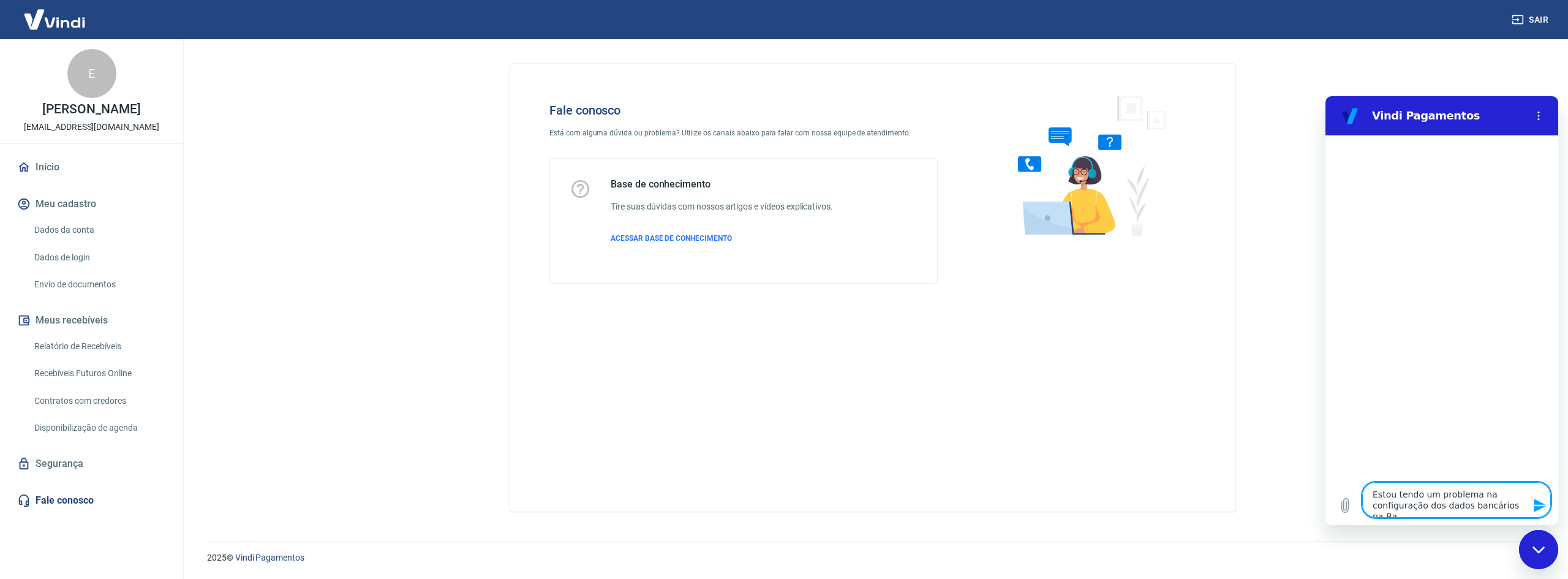
type textarea "Estou tendo um problema na configuração dos dados bancários na Bay"
type textarea "x"
type textarea "Estou tendo um problema na configuração dos dados bancários na [GEOGRAPHIC_DATA]"
type textarea "x"
type textarea "Estou tendo um problema na configuração dos dados bancários na Bay"
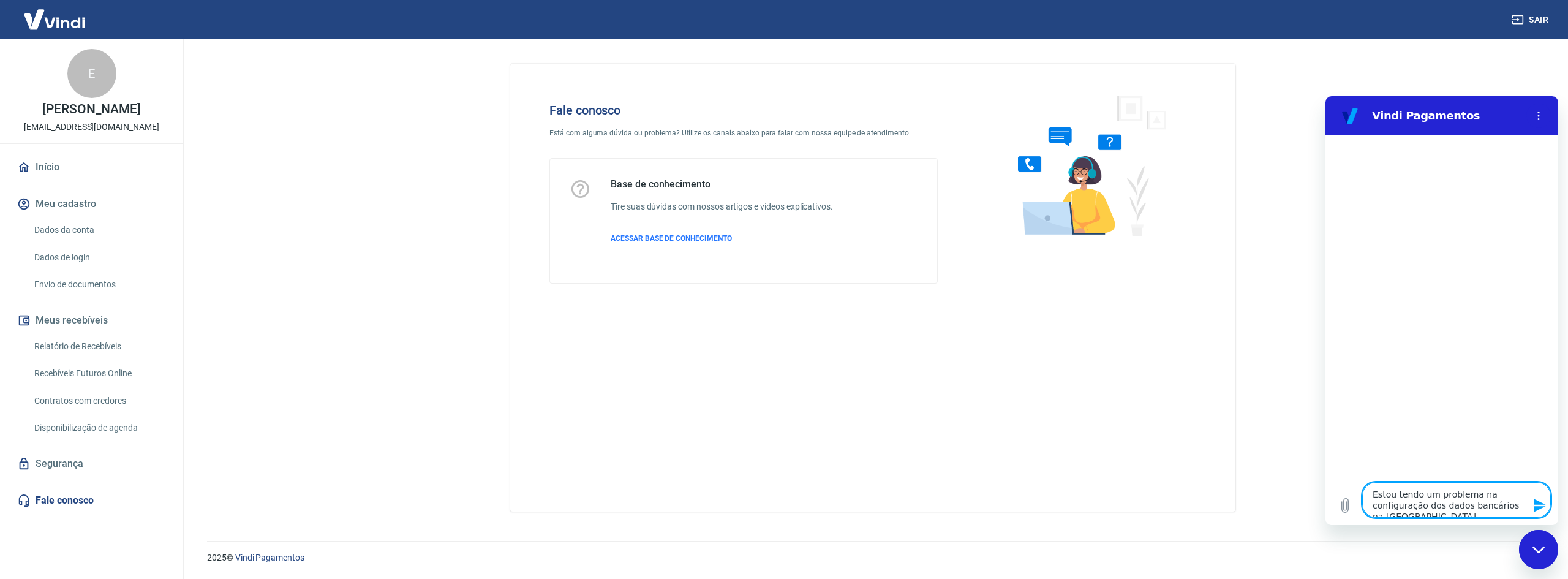
type textarea "x"
type textarea "Estou tendo um problema na configuração dos dados bancários na Ba"
type textarea "x"
type textarea "Estou tendo um problema na configuração dos dados bancários na Bag"
type textarea "x"
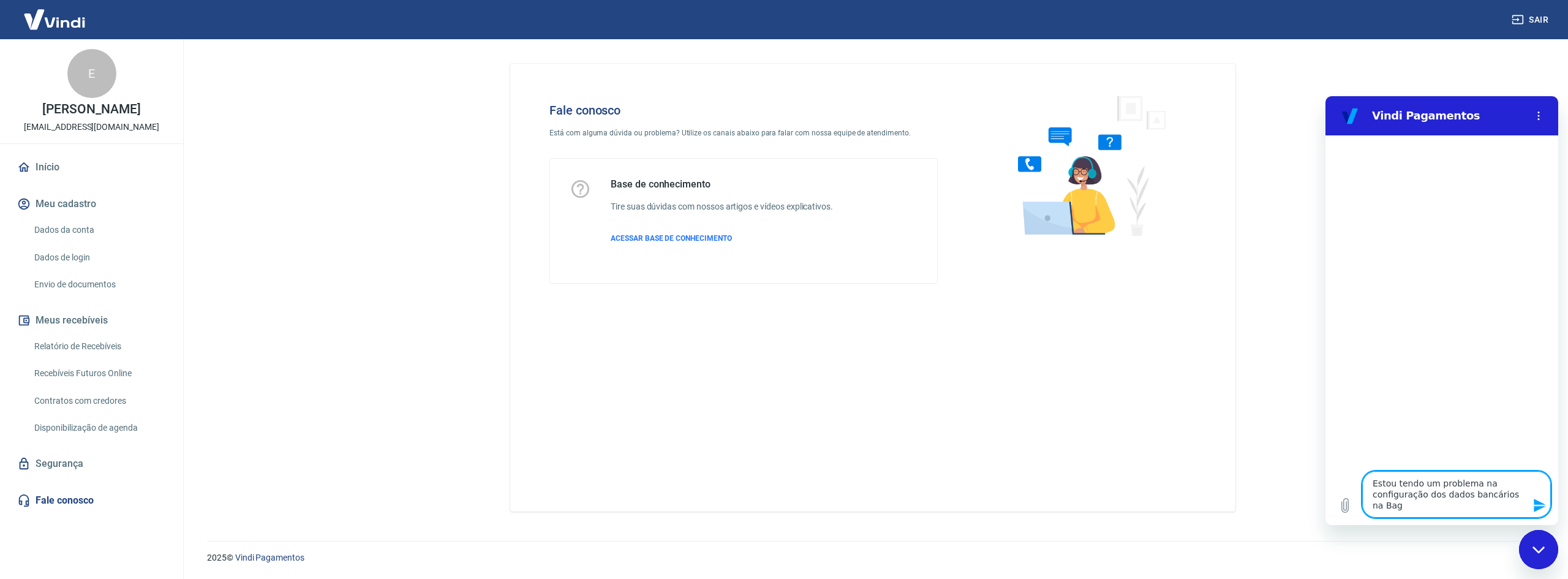
type textarea "Estou tendo um problema na configuração dos dados bancários na Bagy"
type textarea "x"
type textarea "Estou tendo um problema na configuração dos dados bancários na Bagy"
type textarea "x"
type textarea "Estou tendo um problema na configuração dos dados bancários na Bagy e"
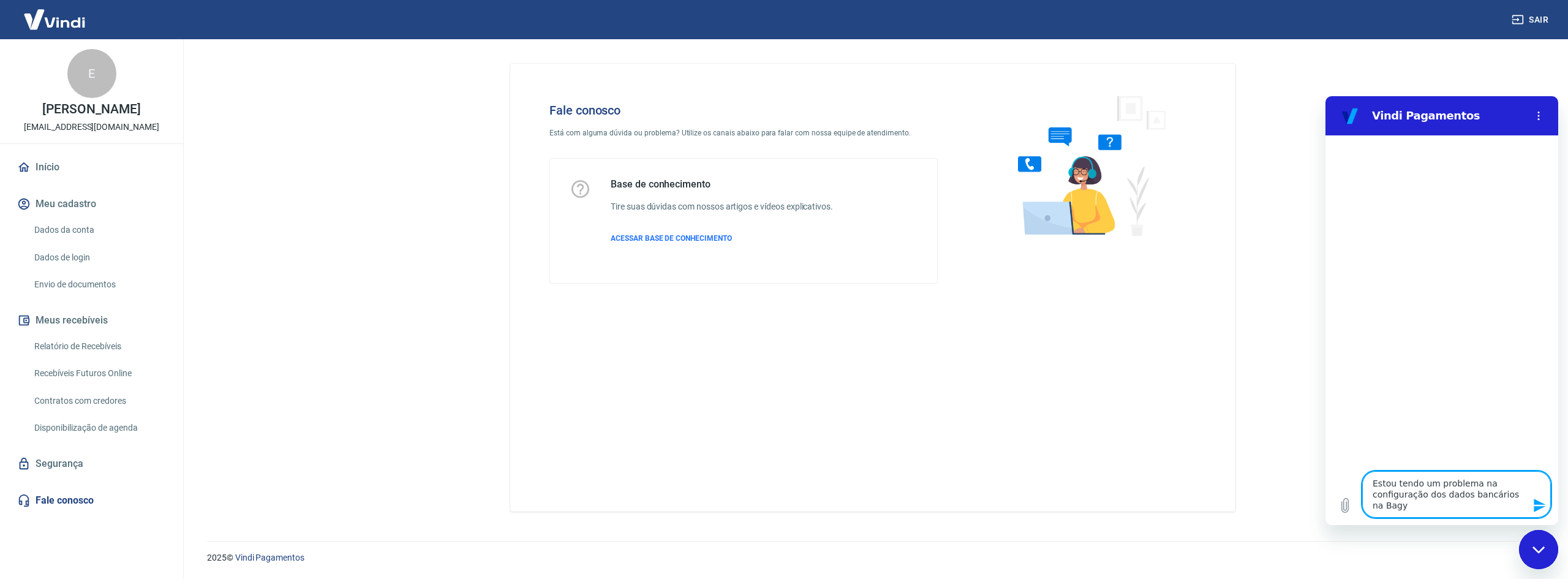
type textarea "x"
type textarea "Estou tendo um problema na configuração dos dados bancários na Bagy e"
type textarea "x"
type textarea "Estou tendo um problema na configuração dos dados bancários na Bagy e a"
type textarea "x"
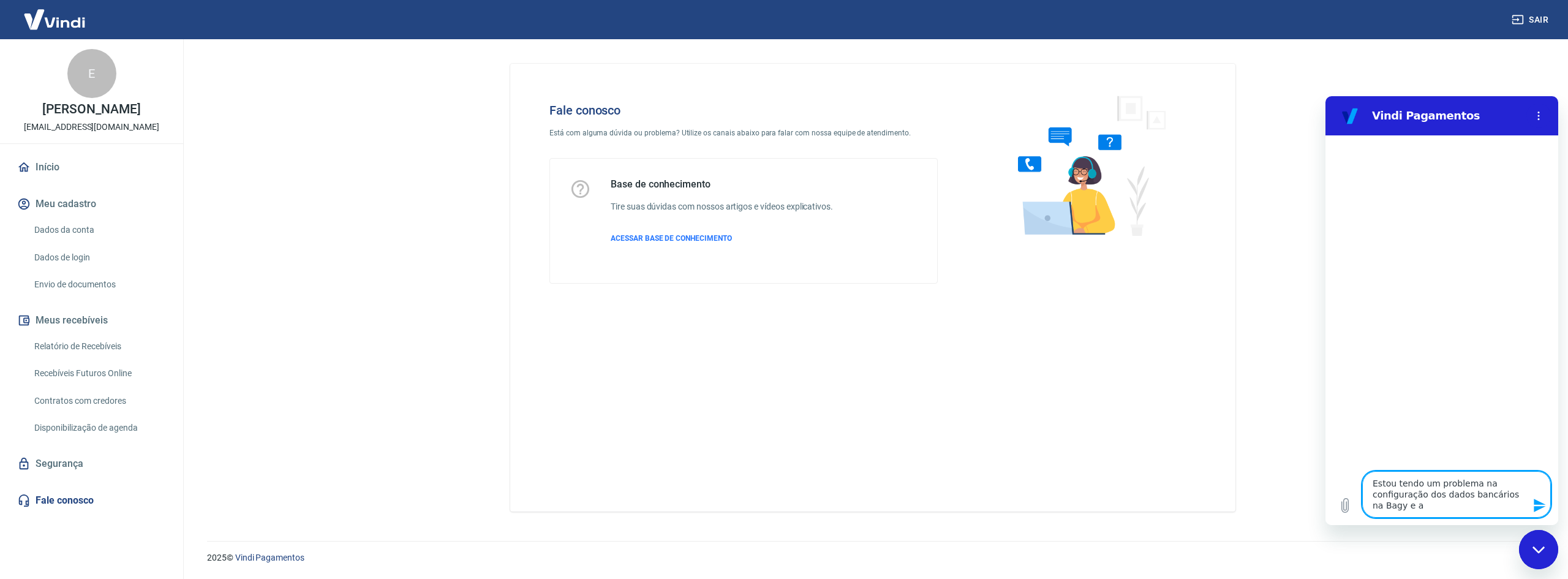
type textarea "Estou tendo um problema na configuração dos dados bancários na Bagy e ao"
type textarea "x"
type textarea "Estou tendo um problema na configuração dos dados bancários na Bagy e ao"
type textarea "x"
type textarea "Estou tendo um problema na configuração dos dados bancários na Bagy e ao q"
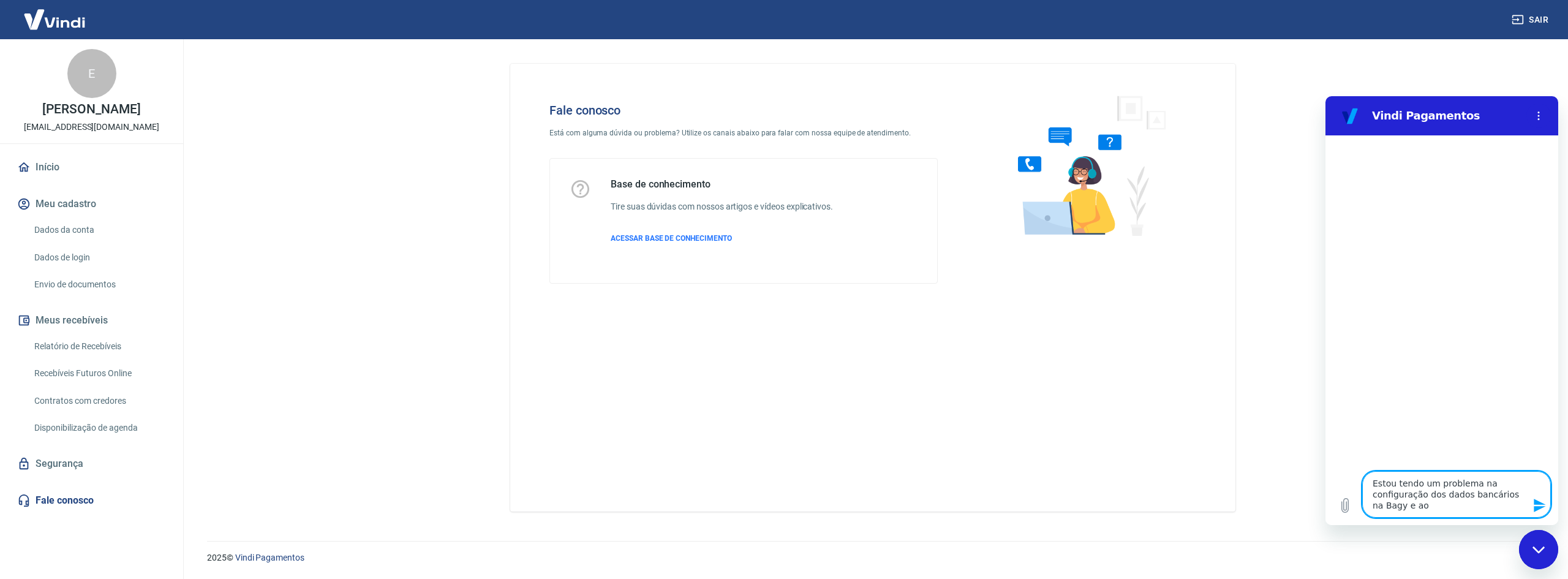
type textarea "x"
type textarea "Estou tendo um problema na configuração dos dados bancários na Bagy e ao qu"
type textarea "x"
type textarea "Estou tendo um problema na configuração dos dados bancários na Bagy e ao que"
type textarea "x"
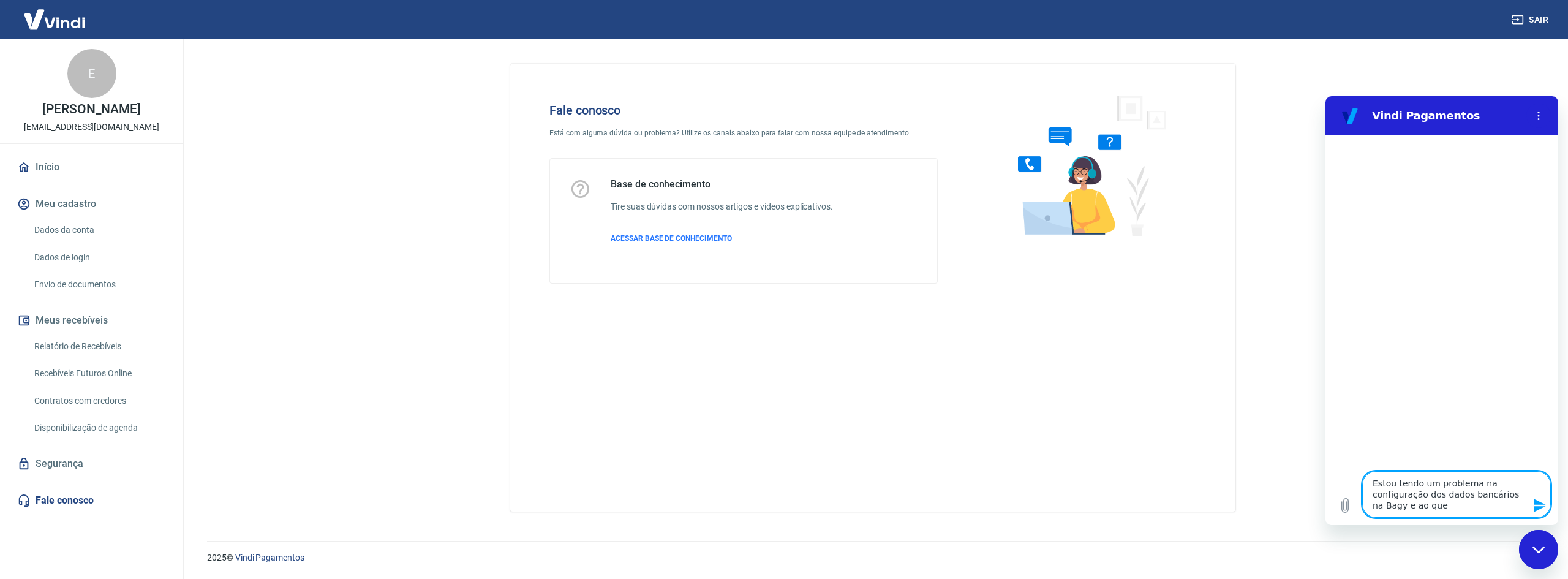
type textarea "Estou tendo um problema na configuração dos dados bancários na Bagy e ao que"
type textarea "x"
type textarea "Estou tendo um problema na configuração dos dados bancários na Bagy e ao que t"
type textarea "x"
type textarea "Estou tendo um problema na configuração dos dados bancários na Bagy e ao que tu"
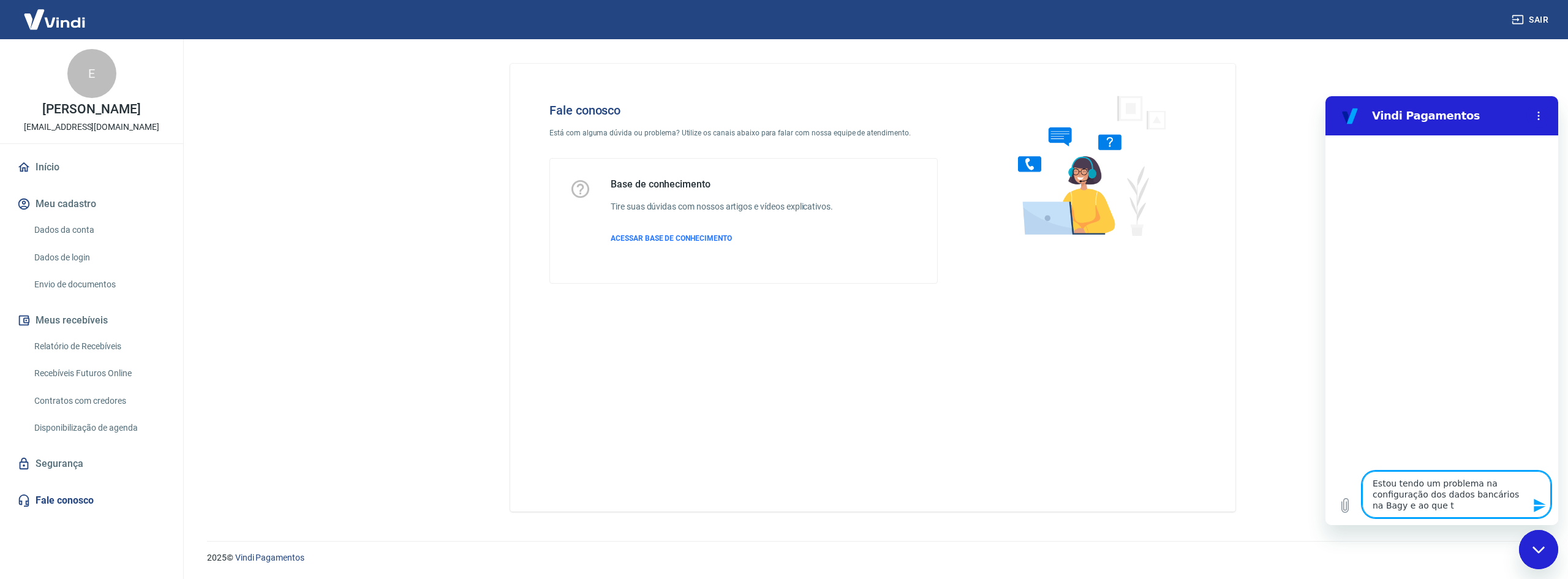
type textarea "x"
type textarea "Estou tendo um problema na configuração dos dados bancários na Bagy e ao que tud"
type textarea "x"
type textarea "Estou tendo um problema na configuração dos dados bancários na Bagy e ao que tu…"
type textarea "x"
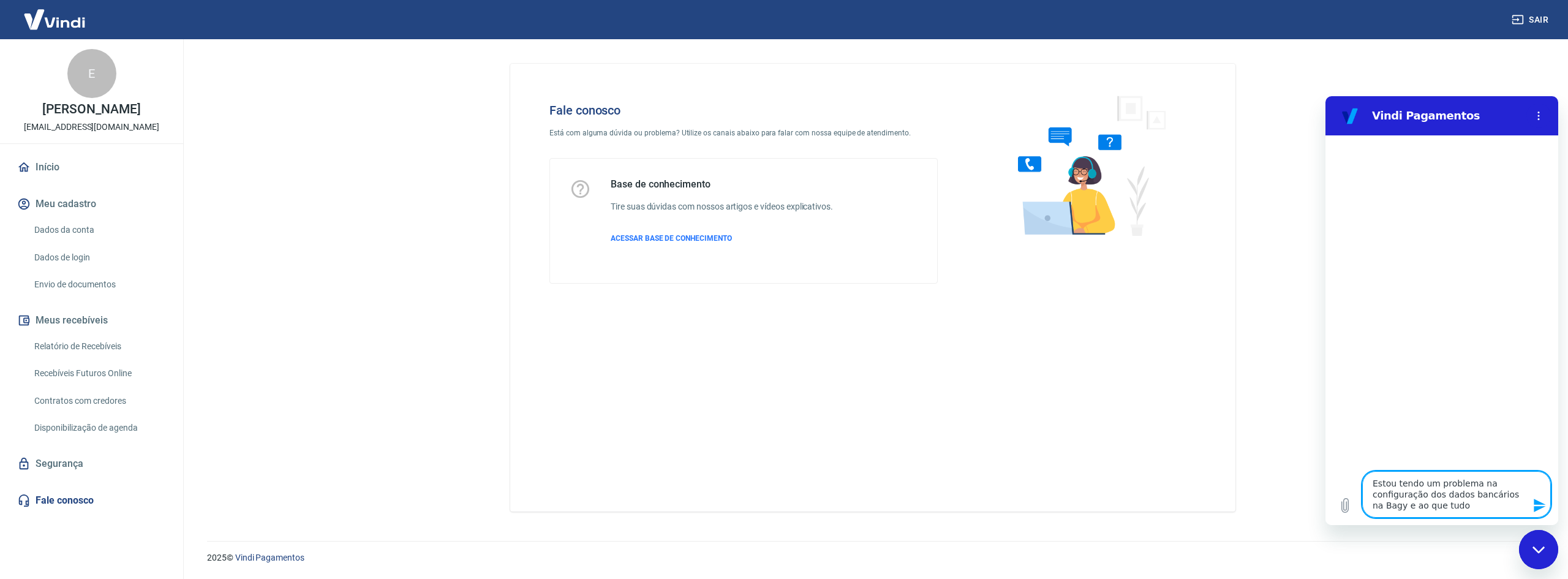
type textarea "Estou tendo um problema na configuração dos dados bancários na Bagy e ao que tu…"
type textarea "x"
type textarea "Estou tendo um problema na configuração dos dados bancários na Bagy e ao que tu…"
type textarea "x"
type textarea "Estou tendo um problema na configuração dos dados bancários na Bagy e ao que tu…"
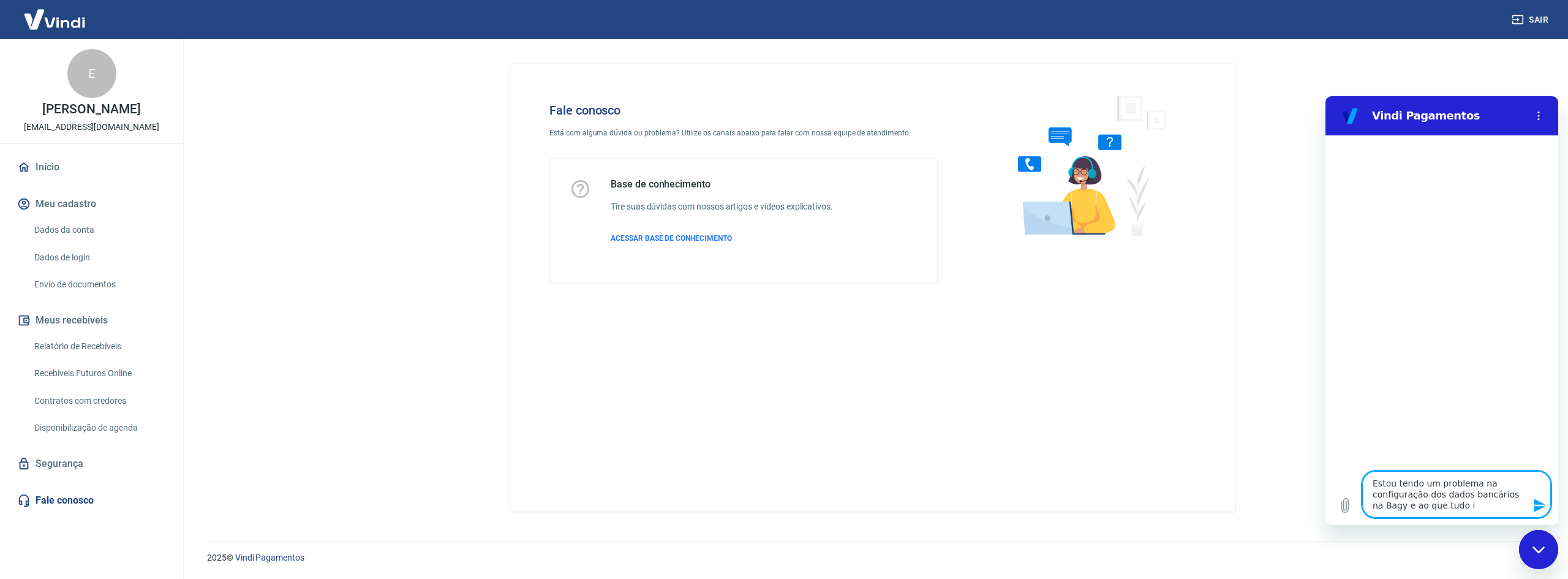
type textarea "x"
type textarea "Estou tendo um problema na configuração dos dados bancários na Bagy e ao que tu…"
type textarea "x"
type textarea "Estou tendo um problema na configuração dos dados bancários na Bagy e ao que tu…"
type textarea "x"
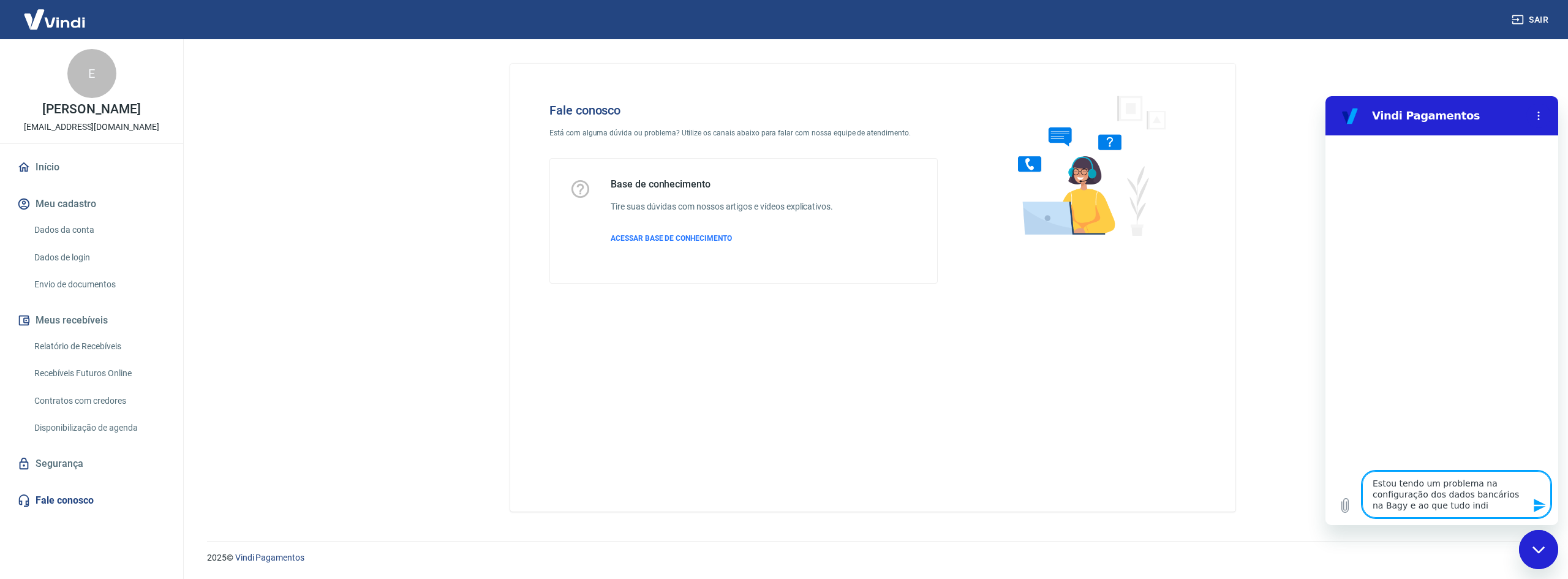
type textarea "Estou tendo um problema na configuração dos dados bancários na Bagy e ao que tu…"
type textarea "x"
type textarea "Estou tendo um problema na configuração dos dados bancários na Bagy e ao que tu…"
type textarea "x"
type textarea "Estou tendo um problema na configuração dos dados bancários na Bagy e ao que tu…"
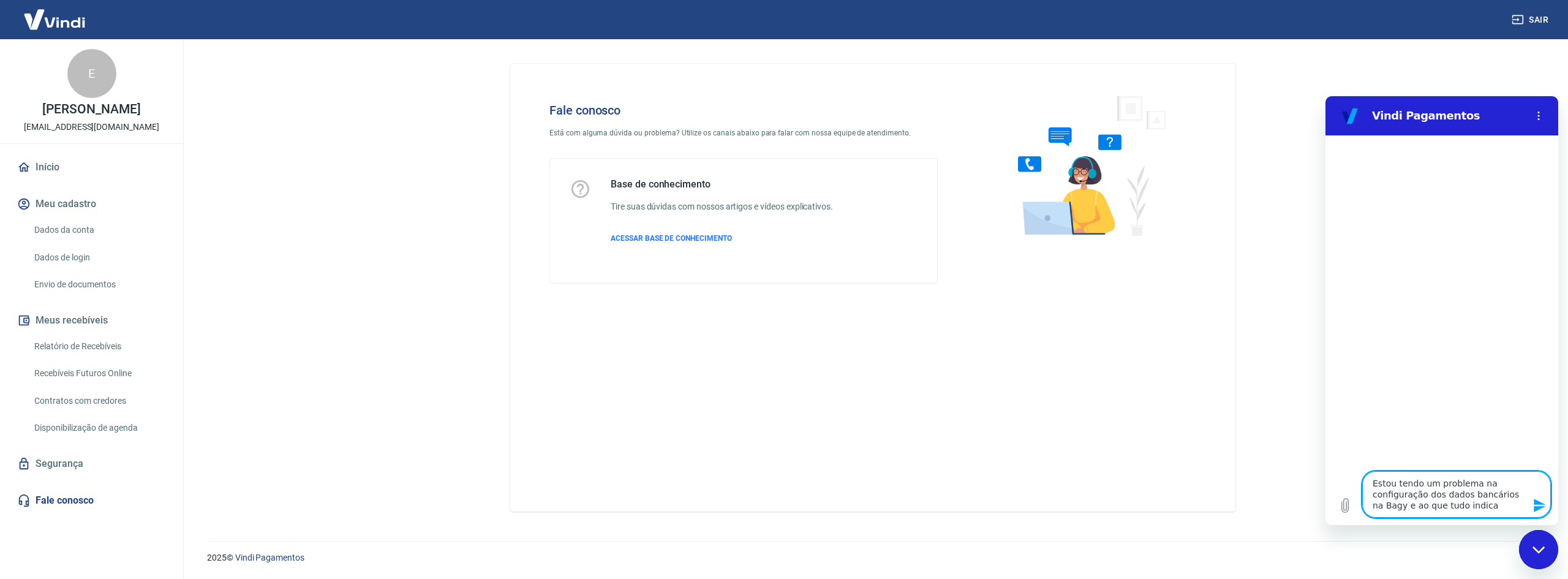
type textarea "x"
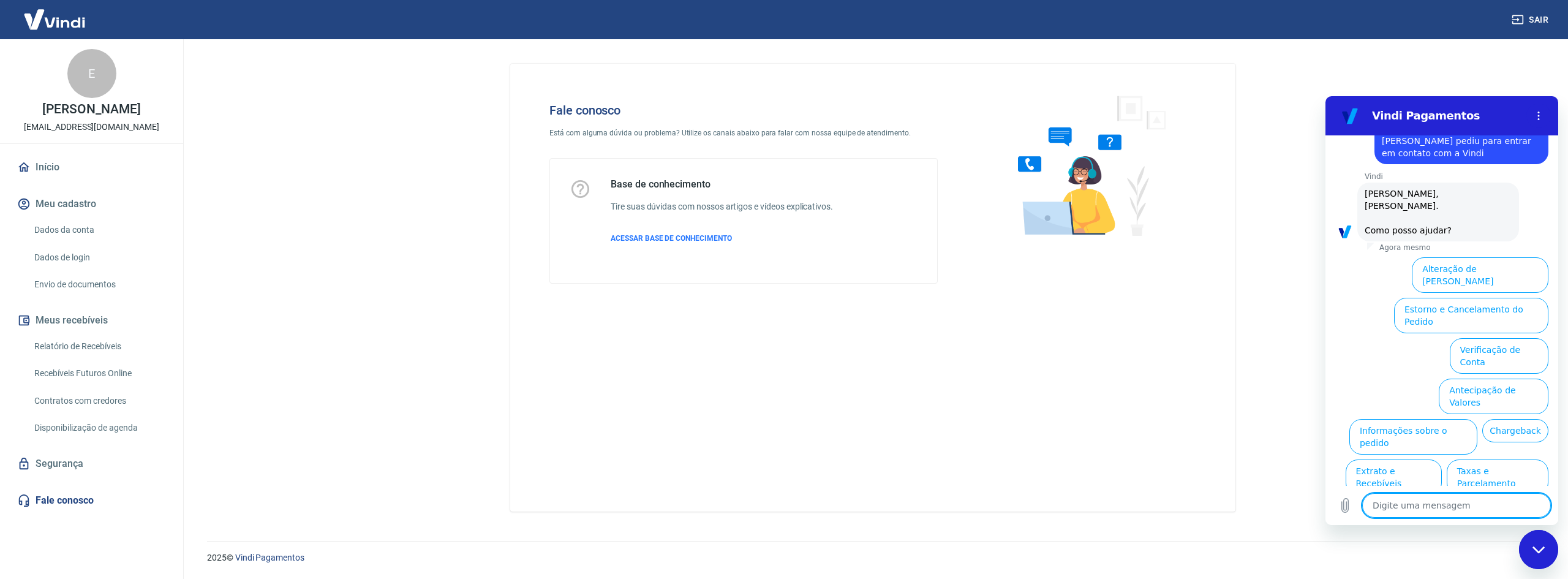
scroll to position [78, 0]
click at [1476, 339] on button "Verificação de Conta" at bounding box center [1499, 356] width 98 height 35
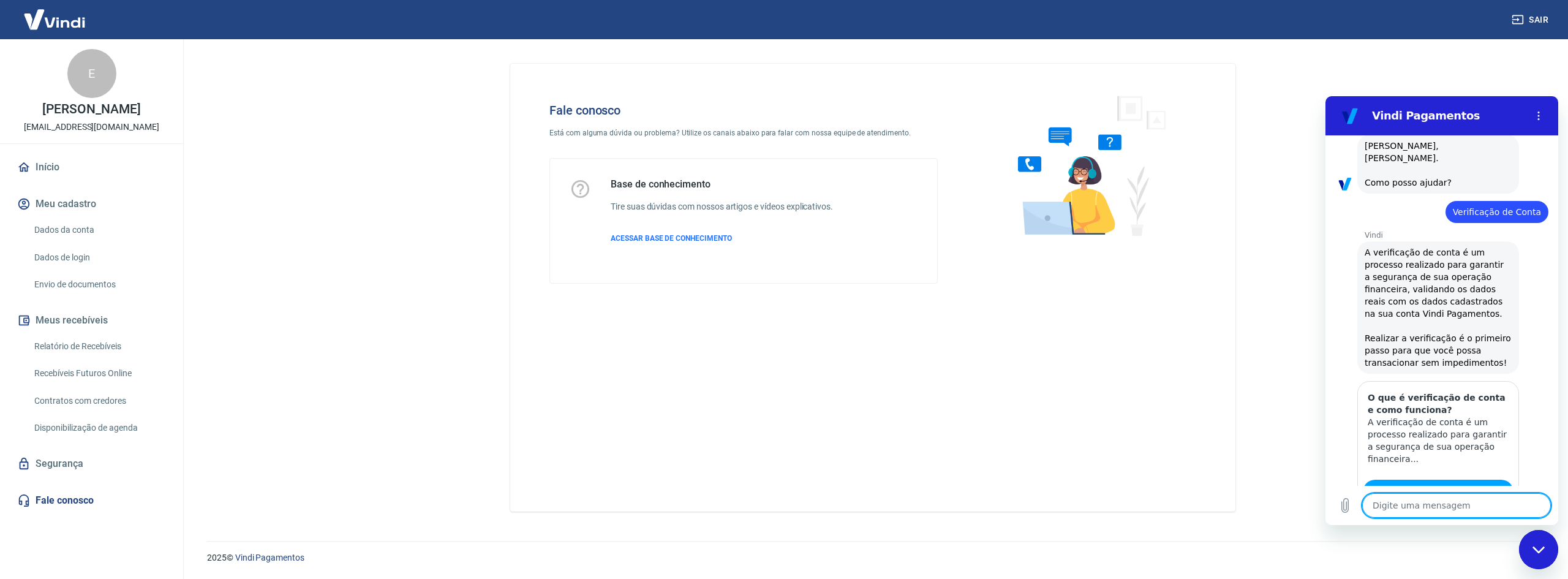
scroll to position [199, 0]
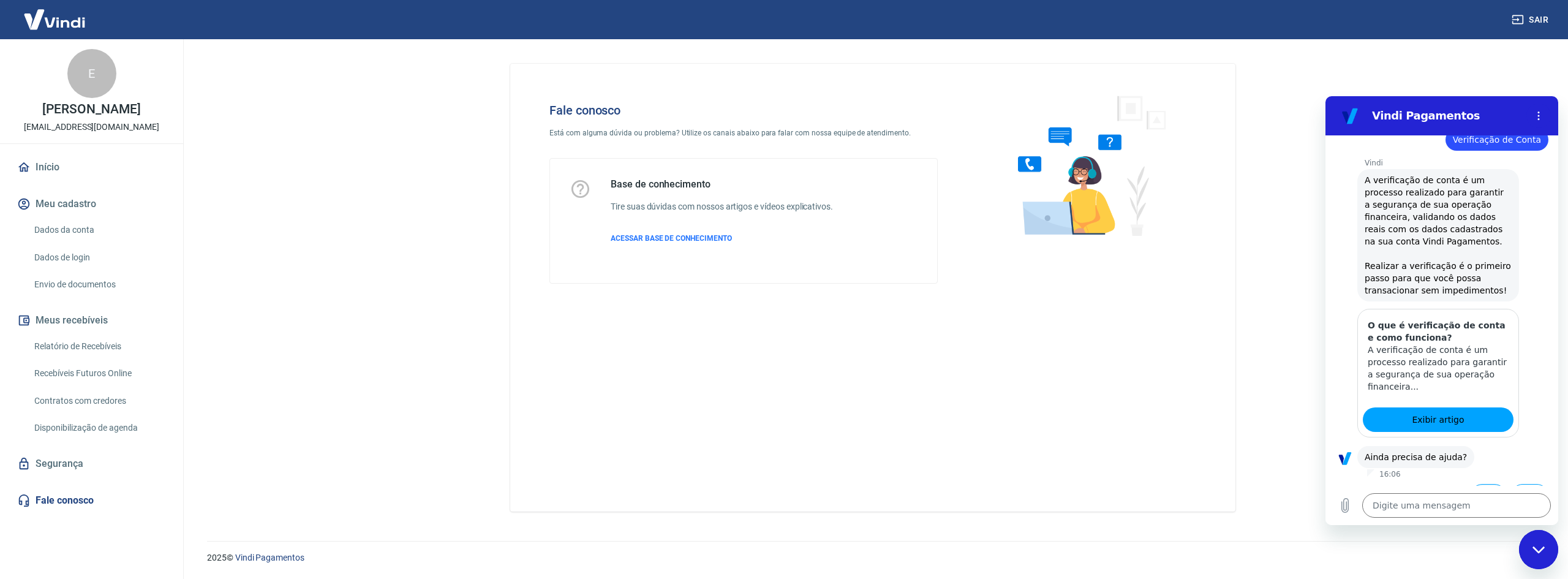
click at [1490, 484] on button "Sim" at bounding box center [1488, 495] width 35 height 23
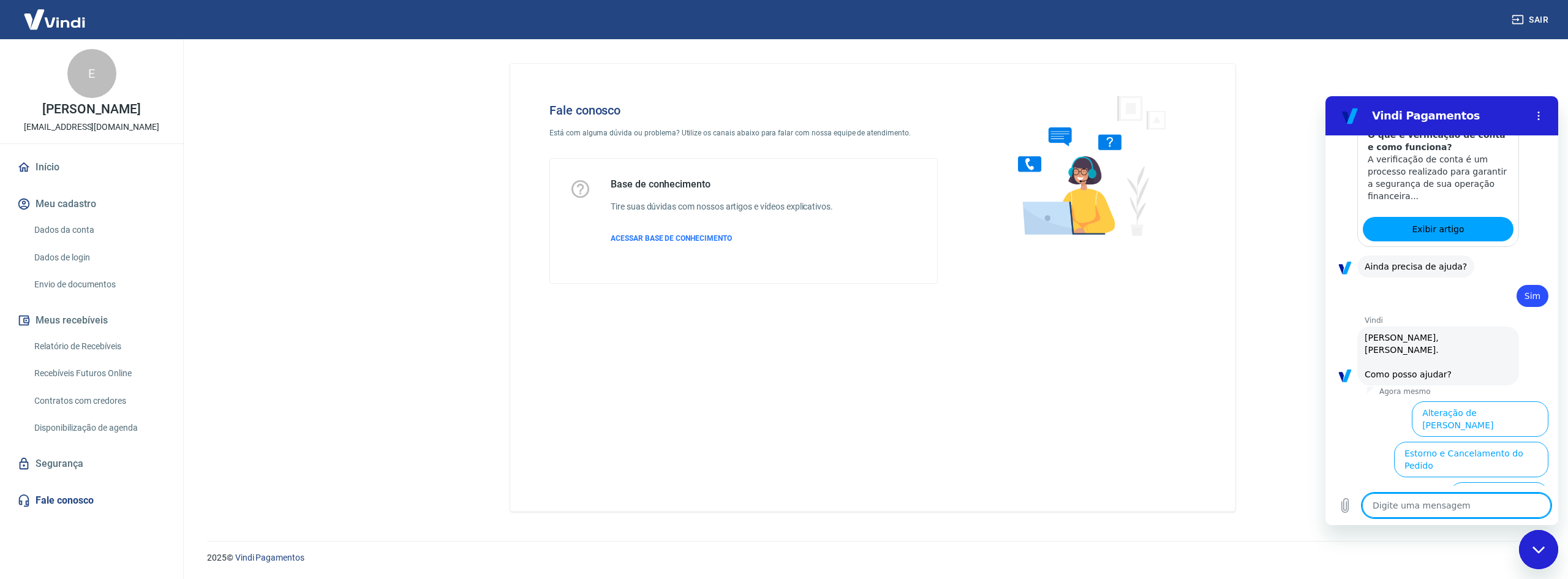
scroll to position [519, 0]
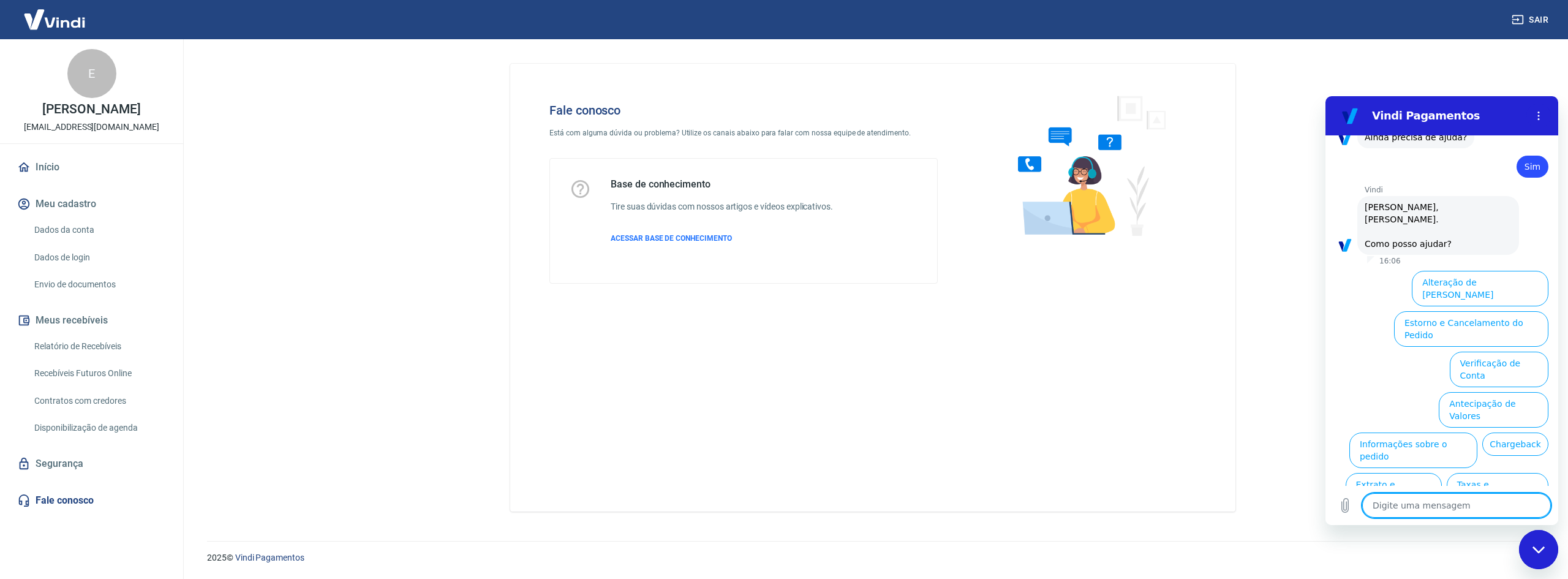
click at [1437, 512] on textarea at bounding box center [1457, 506] width 189 height 24
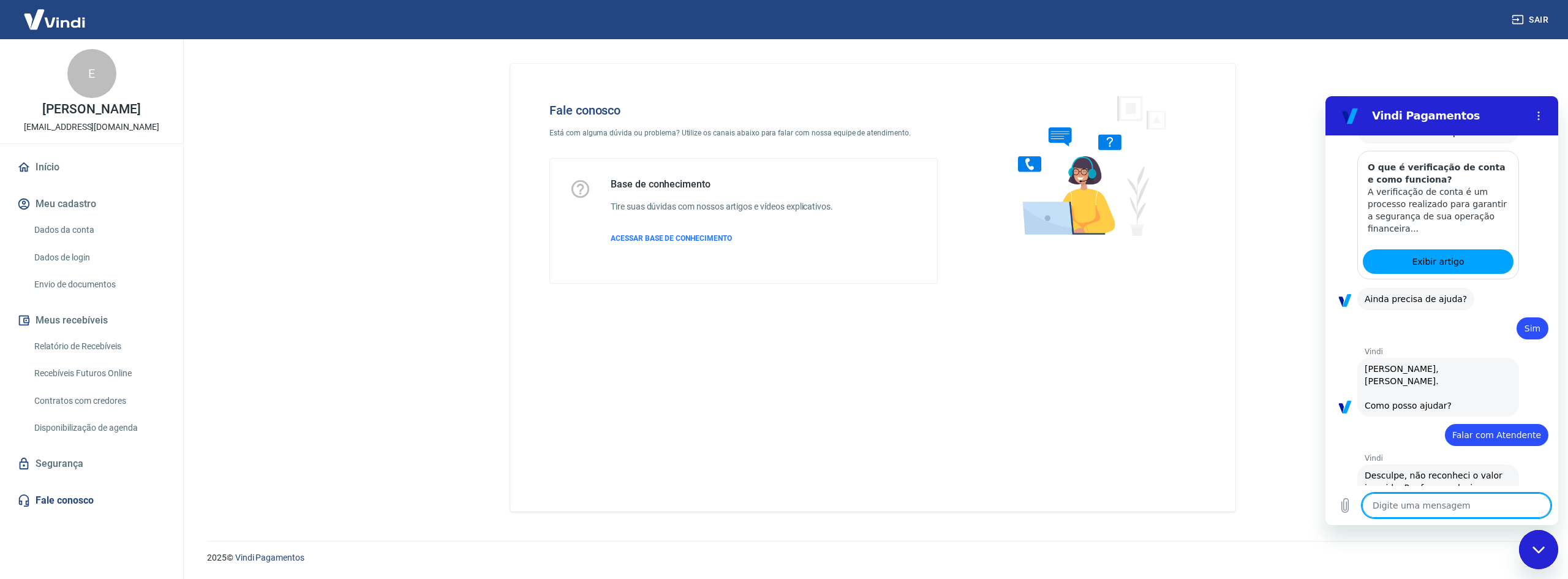
scroll to position [360, 0]
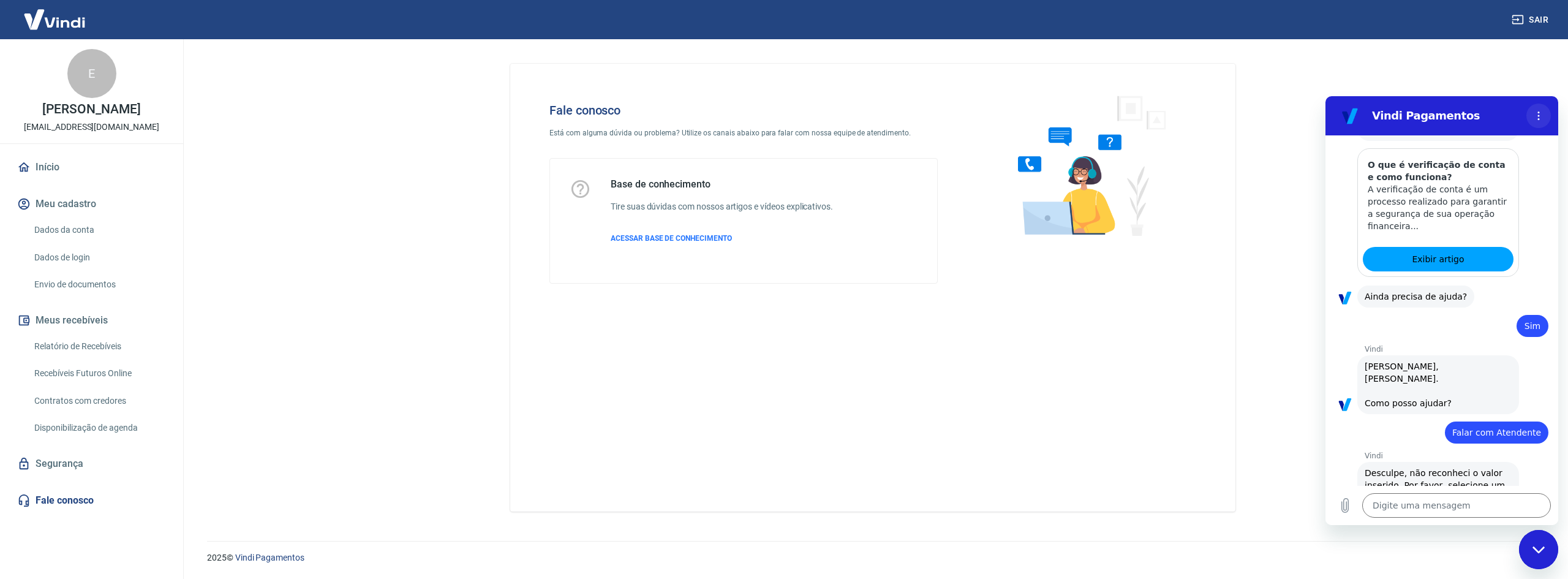
click at [1540, 110] on button "Menu de opções" at bounding box center [1539, 116] width 24 height 24
click at [1542, 547] on icon "Fechar janela de mensagens" at bounding box center [1539, 550] width 13 height 8
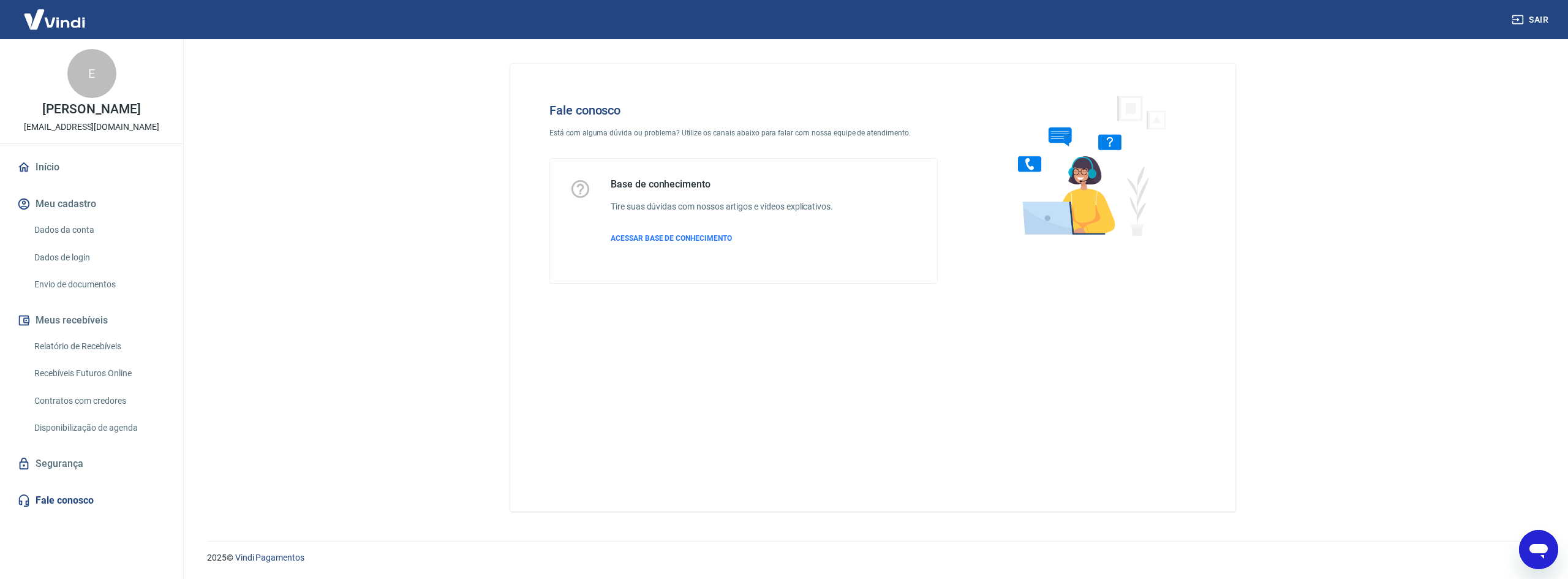
scroll to position [519, 0]
click at [78, 496] on link "Fale conosco" at bounding box center [91, 500] width 154 height 27
click at [673, 237] on span "ACESSAR BASE DE CONHECIMENTO" at bounding box center [671, 238] width 122 height 9
